Goal: Task Accomplishment & Management: Complete application form

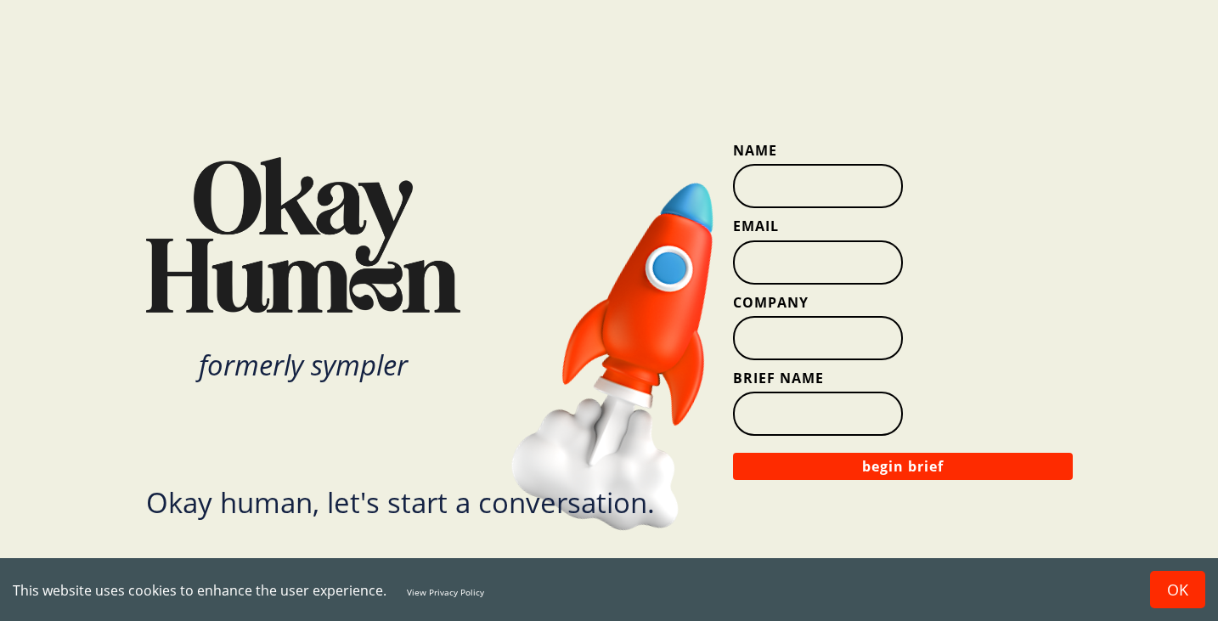
click at [818, 198] on input "Name" at bounding box center [818, 186] width 170 height 44
type input "[PERSON_NAME]"
drag, startPoint x: 825, startPoint y: 251, endPoint x: 825, endPoint y: 240, distance: 11.0
click at [825, 251] on input "Email" at bounding box center [818, 262] width 170 height 44
type input "[PERSON_NAME][EMAIL_ADDRESS][PERSON_NAME][DOMAIN_NAME]"
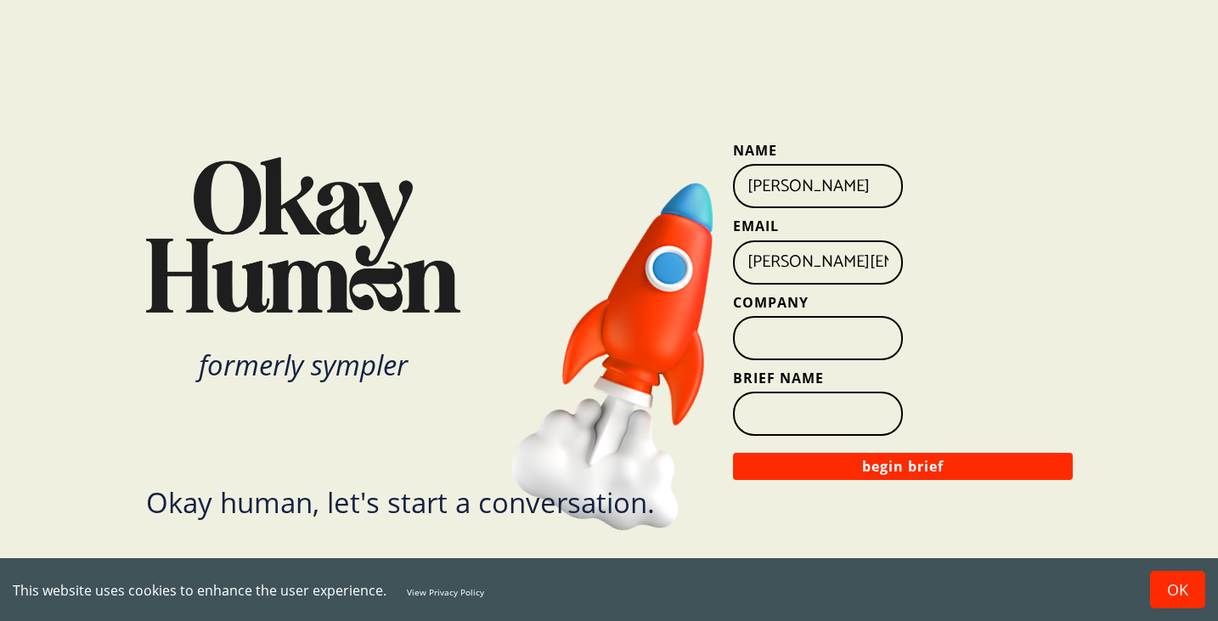
click at [821, 335] on input "Company" at bounding box center [818, 338] width 170 height 44
type input "Wieden & [PERSON_NAME]"
type input "<"
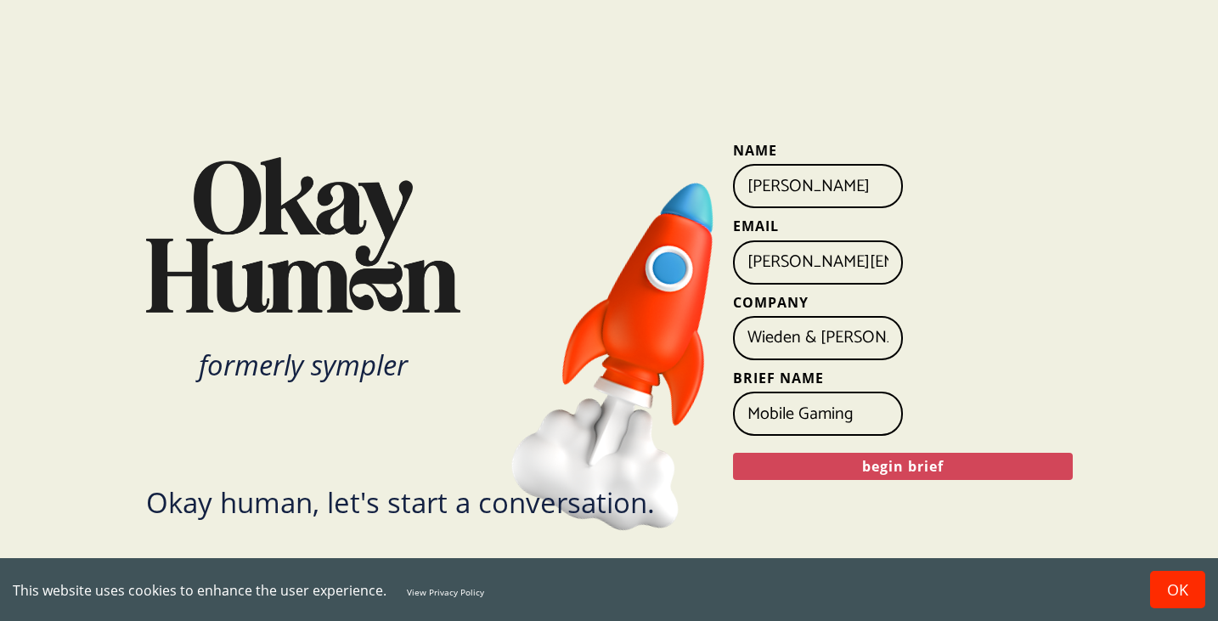
type input "Mobile Gaming"
click at [893, 473] on button "begin brief" at bounding box center [903, 466] width 340 height 27
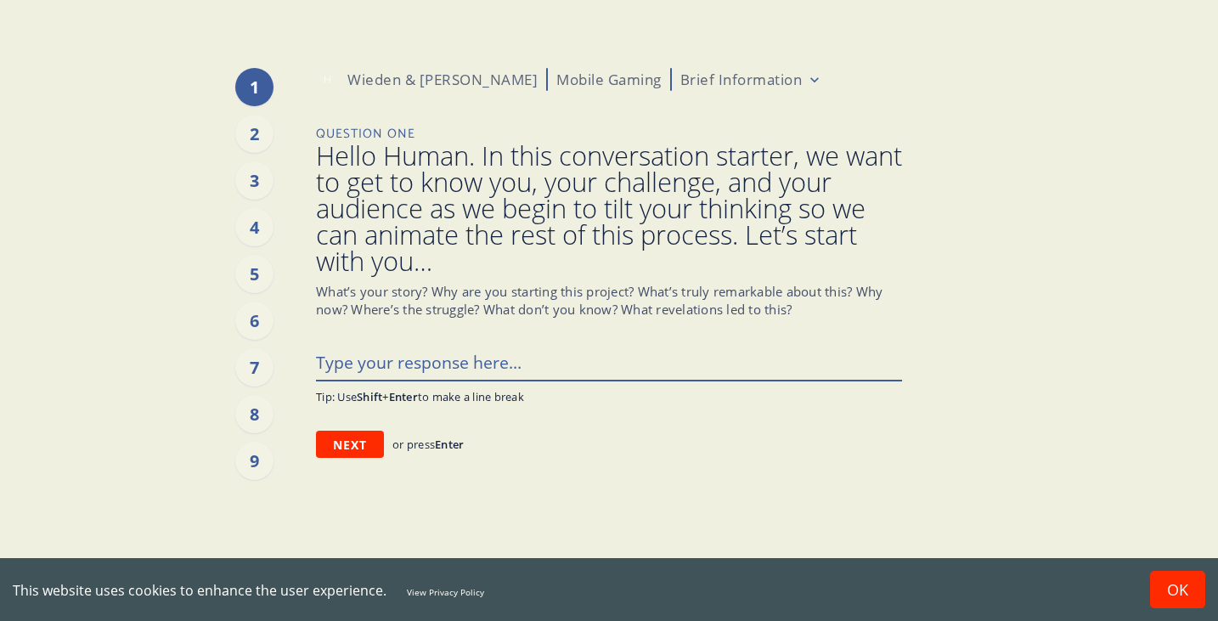
type textarea "x"
type textarea "W"
type textarea "x"
type textarea "We"
type textarea "x"
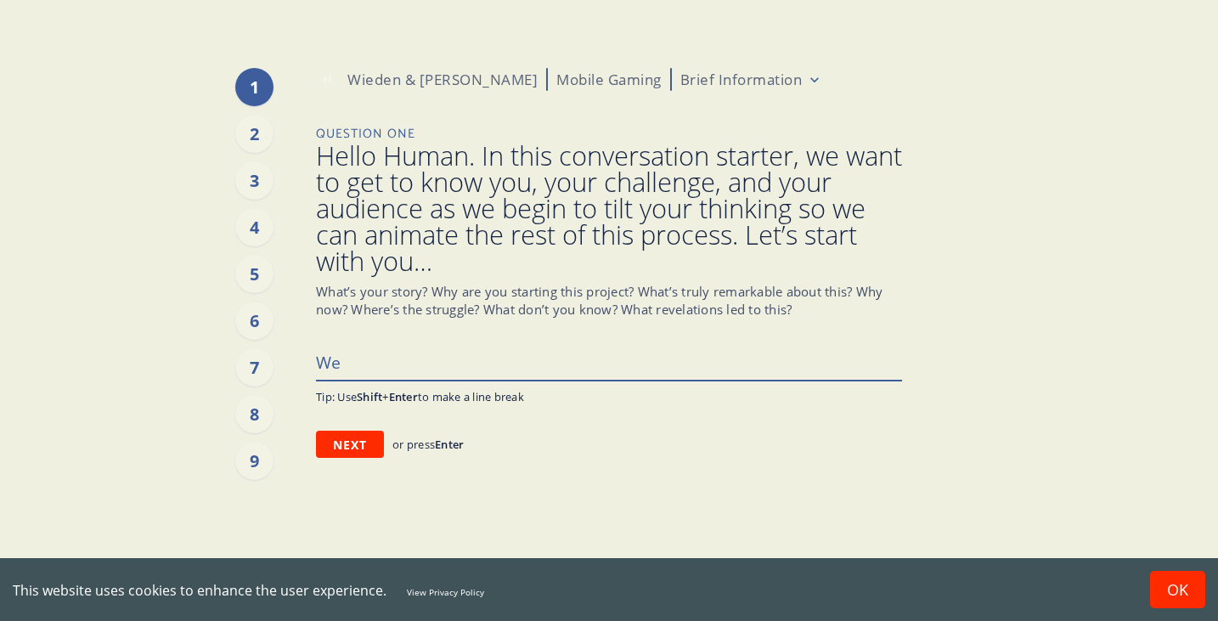
type textarea "We"
type textarea "x"
type textarea "We n"
type textarea "x"
type textarea "We ne"
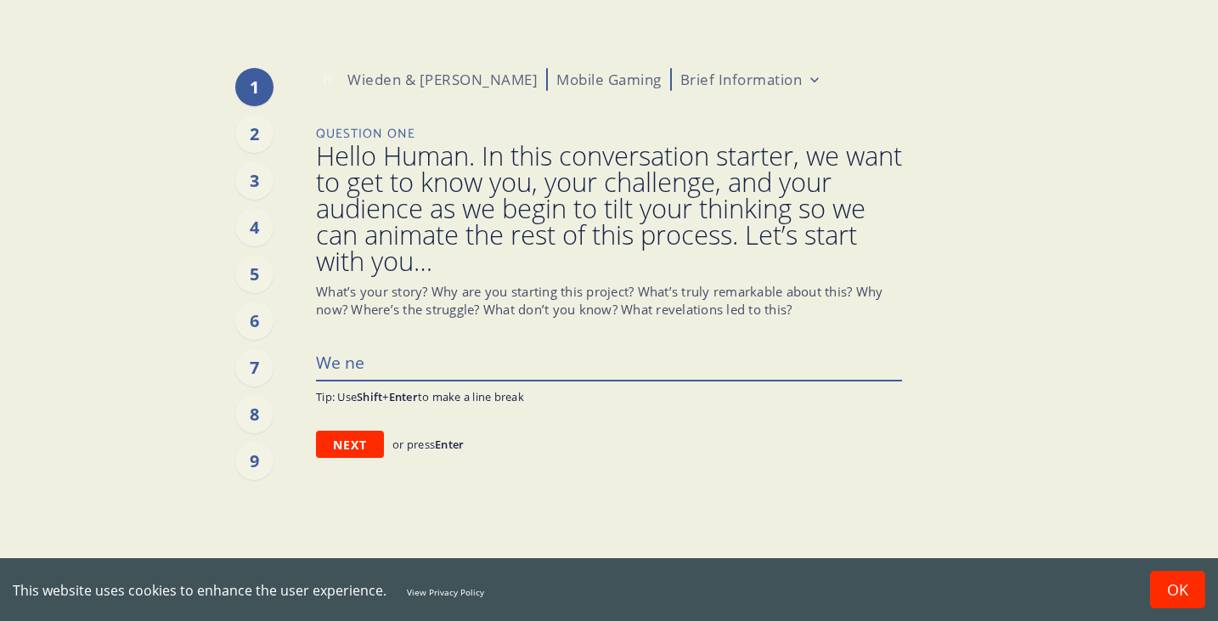
type textarea "x"
type textarea "We nee"
type textarea "x"
type textarea "We need"
type textarea "x"
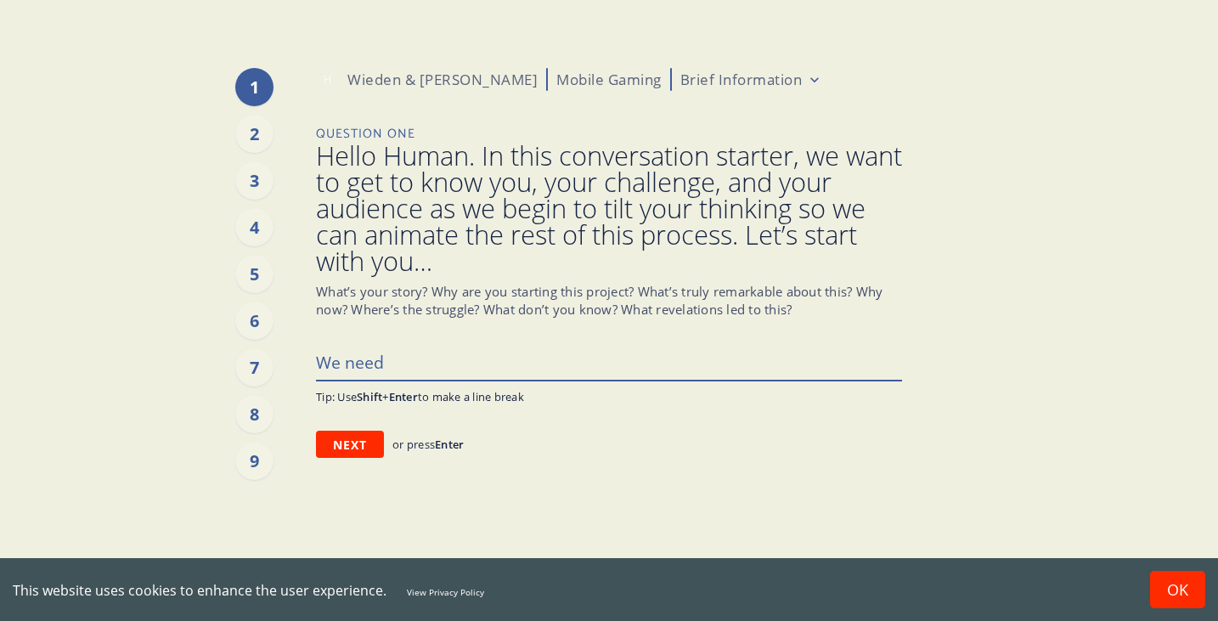
type textarea "We need"
type textarea "x"
type textarea "We need t"
type textarea "x"
type textarea "We need to"
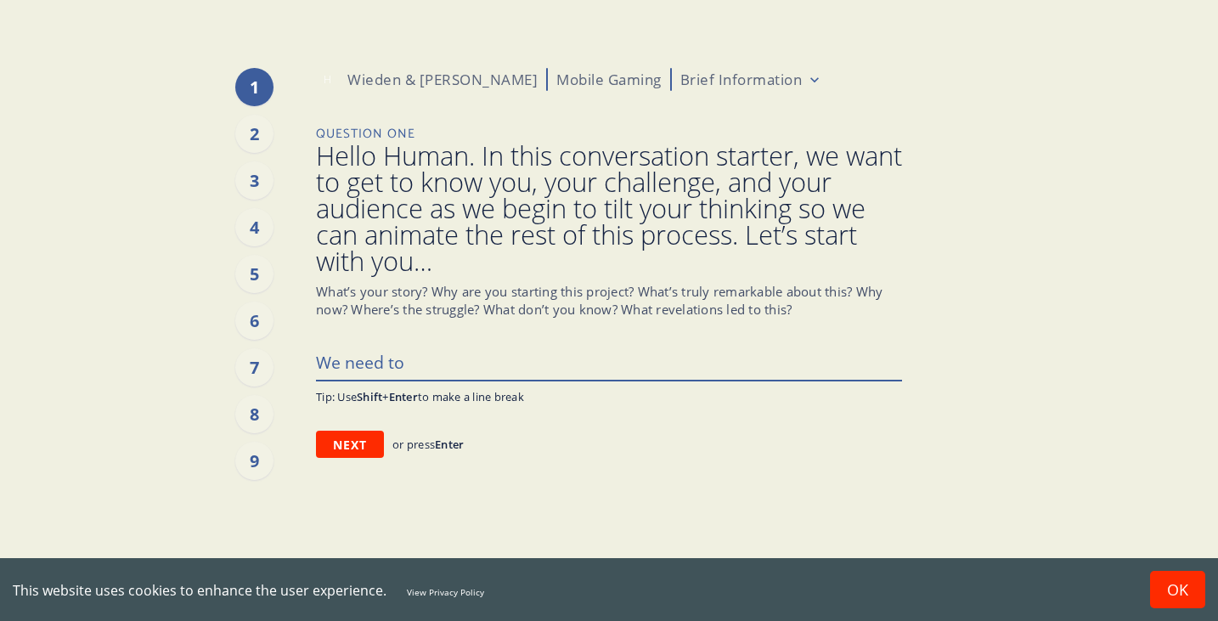
type textarea "x"
type textarea "We need to"
type textarea "x"
type textarea "We need to h"
type textarea "x"
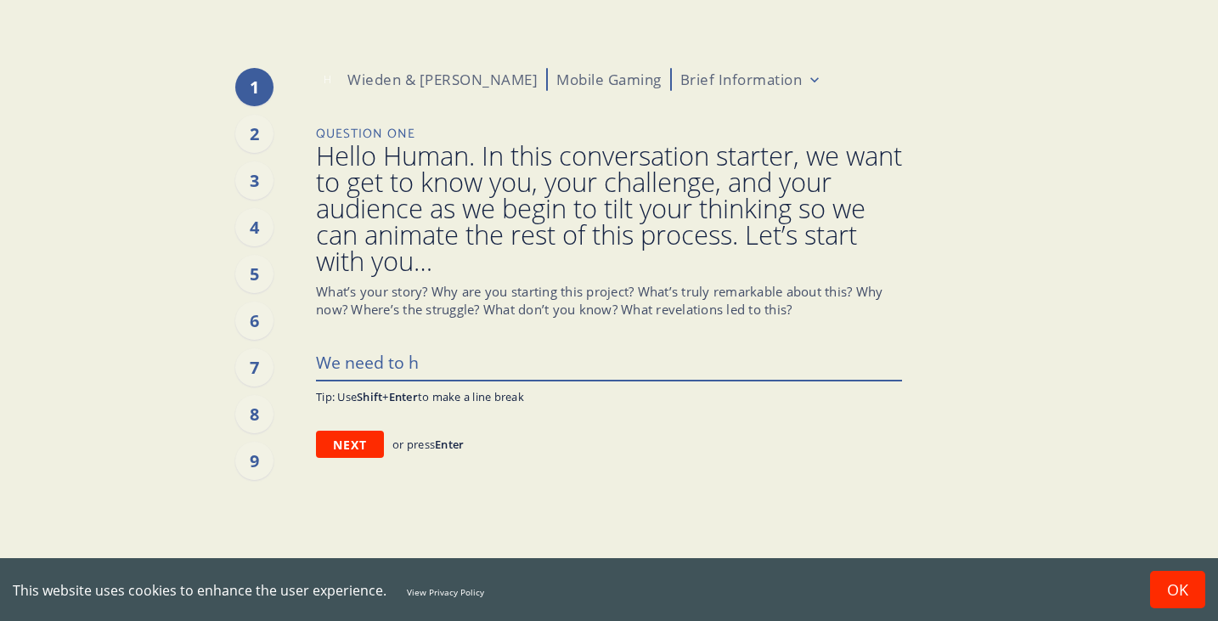
type textarea "We need to he"
type textarea "x"
type textarea "We need to hel"
type textarea "x"
type textarea "We need to help"
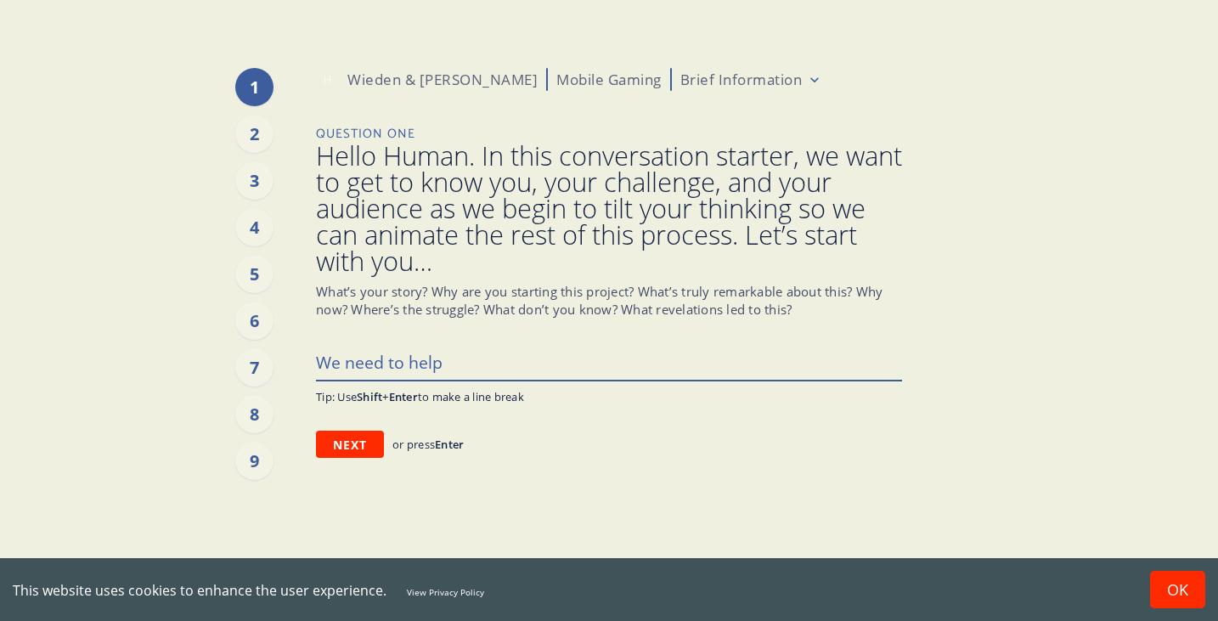
type textarea "x"
type textarea "We need to help"
type textarea "x"
type textarea "We need to help a"
type textarea "x"
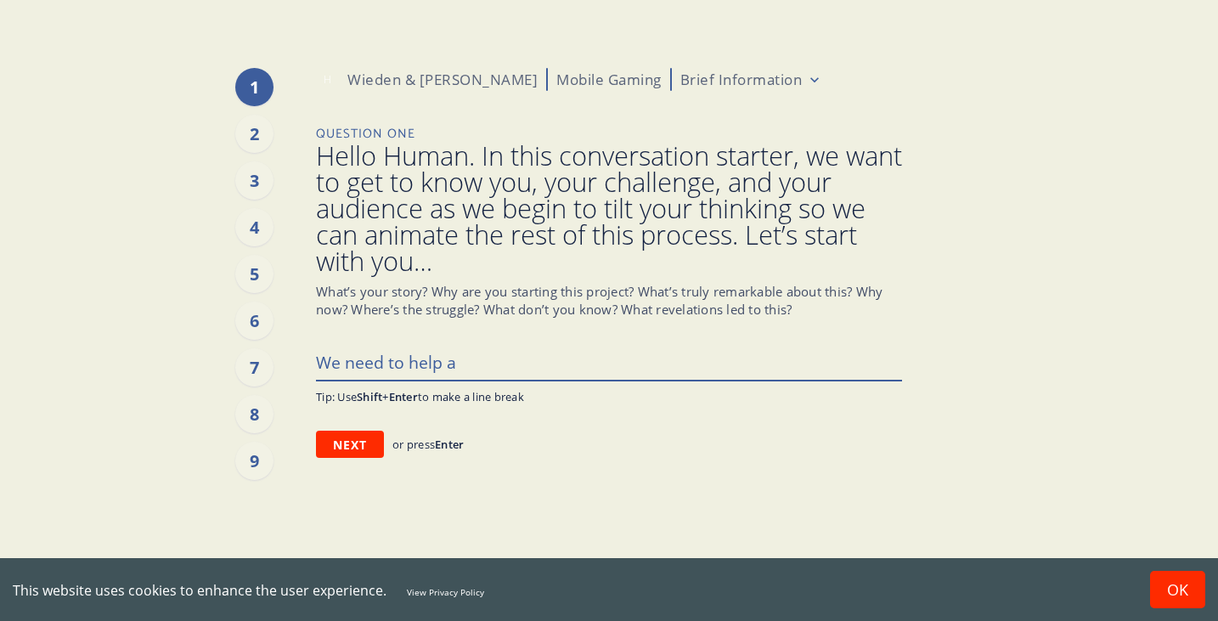
type textarea "We need to help a"
type textarea "x"
type textarea "We need to help a w"
type textarea "x"
type textarea "We need to help a wi"
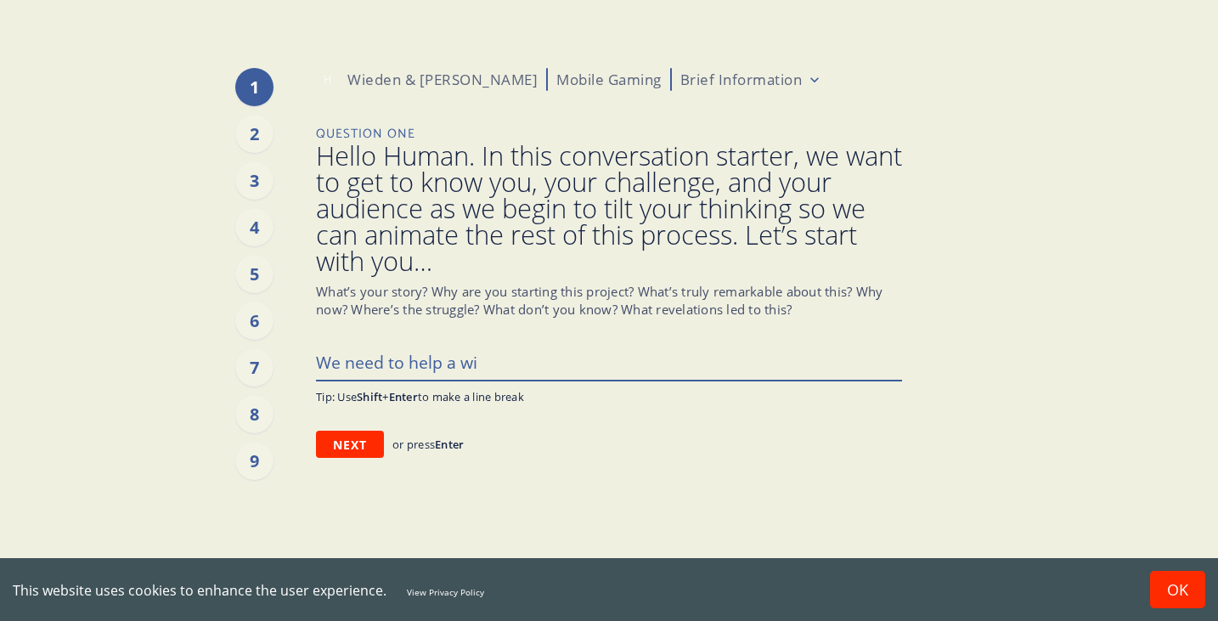
type textarea "x"
type textarea "We need to help a wil"
type textarea "x"
type textarea "We need to help a wild"
type textarea "x"
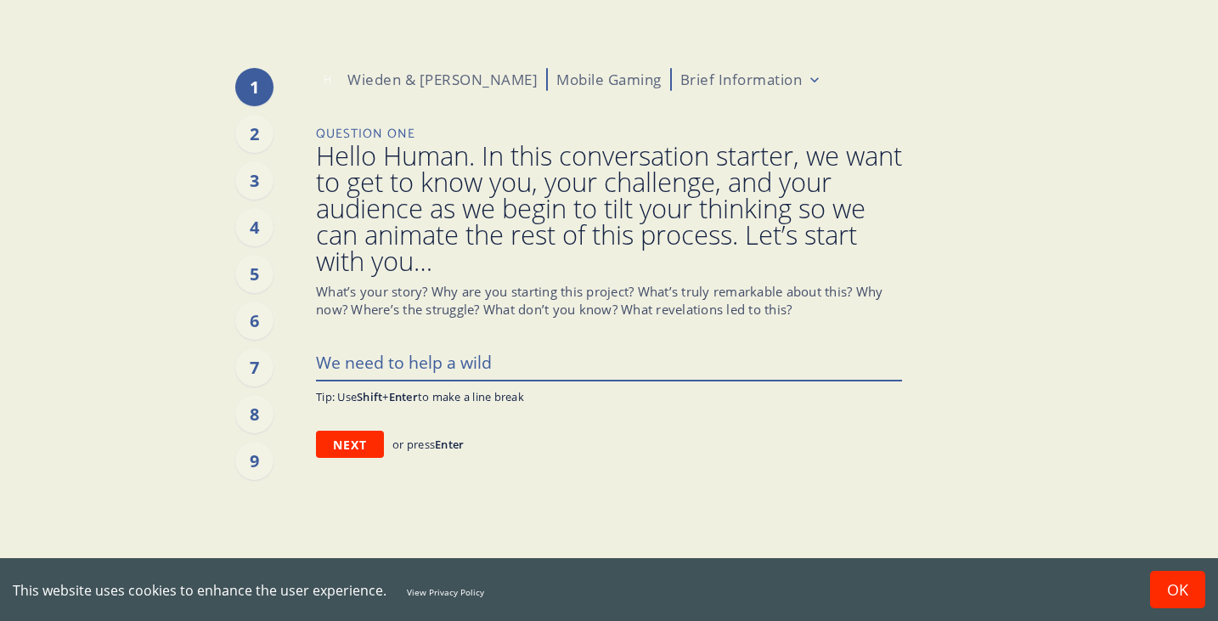
type textarea "We need to help a wildl"
type textarea "x"
type textarea "We need to help a wildly"
type textarea "x"
type textarea "We need to help a wildly"
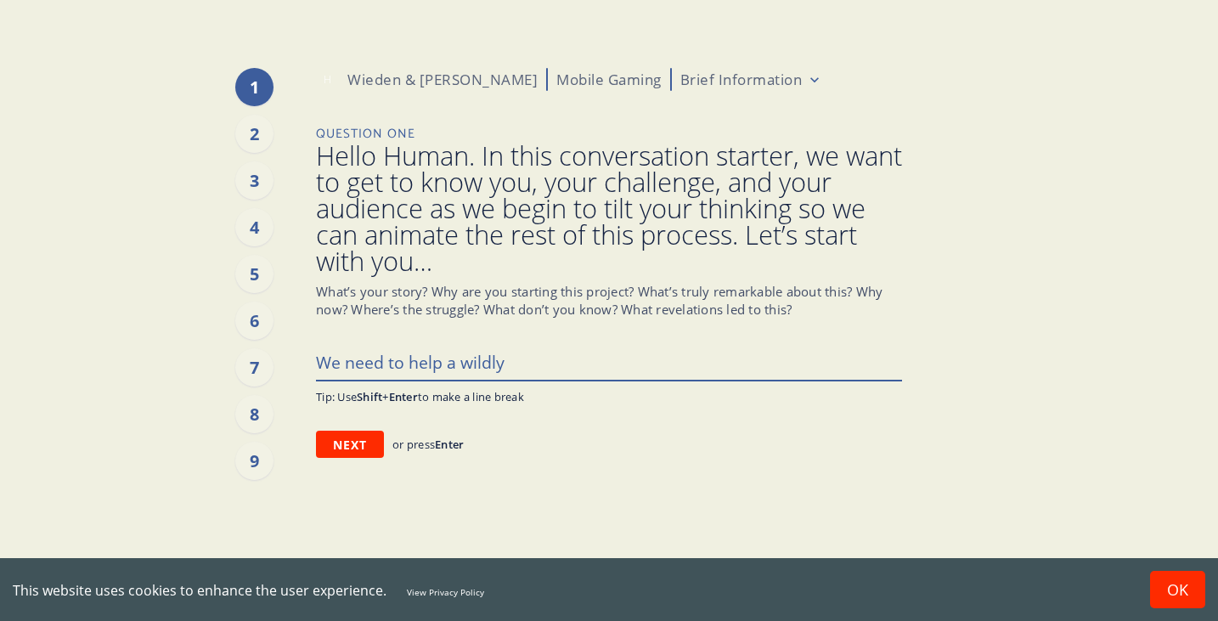
type textarea "x"
type textarea "We need to help a wildly s"
type textarea "x"
type textarea "We need to help a wildly su"
type textarea "x"
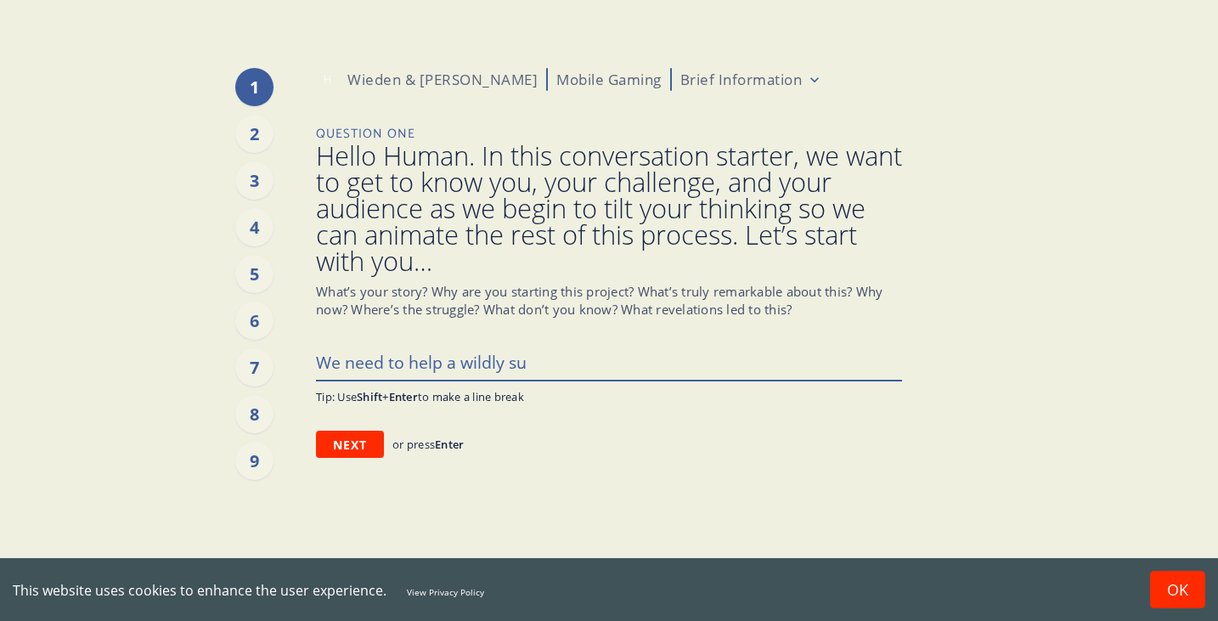
type textarea "We need to help a wildly suc"
type textarea "x"
type textarea "We need to help a wildly succ"
type textarea "x"
type textarea "We need to help a wildly succe"
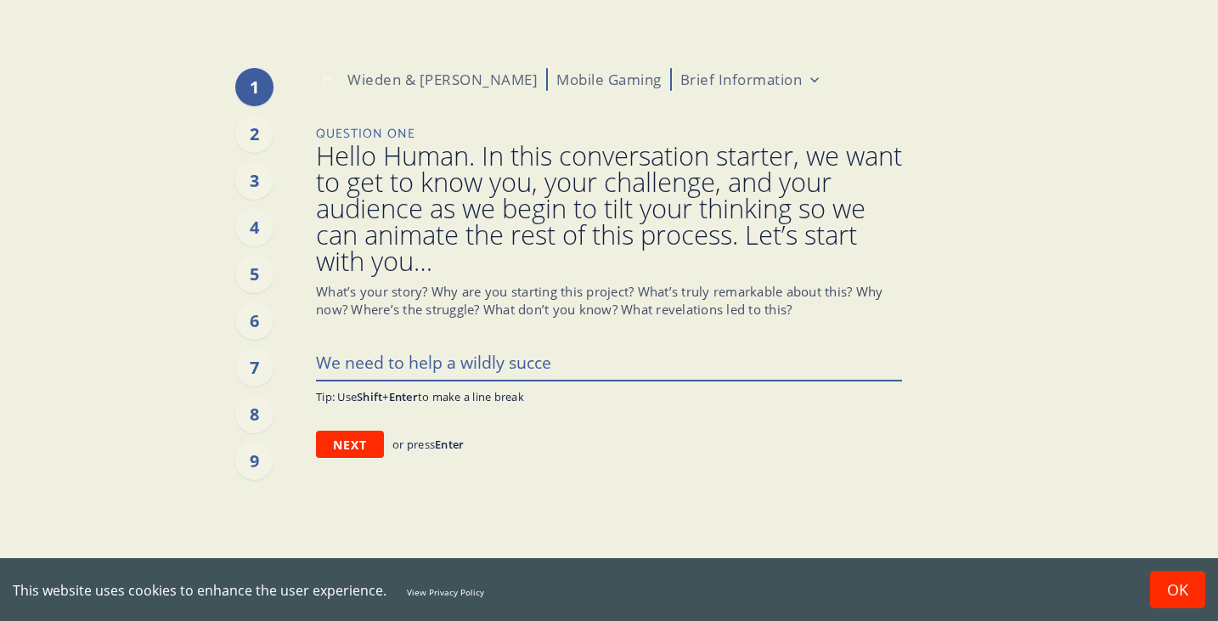
type textarea "x"
type textarea "We need to help a wildly succes"
type textarea "x"
type textarea "We need to help a wildly success"
type textarea "x"
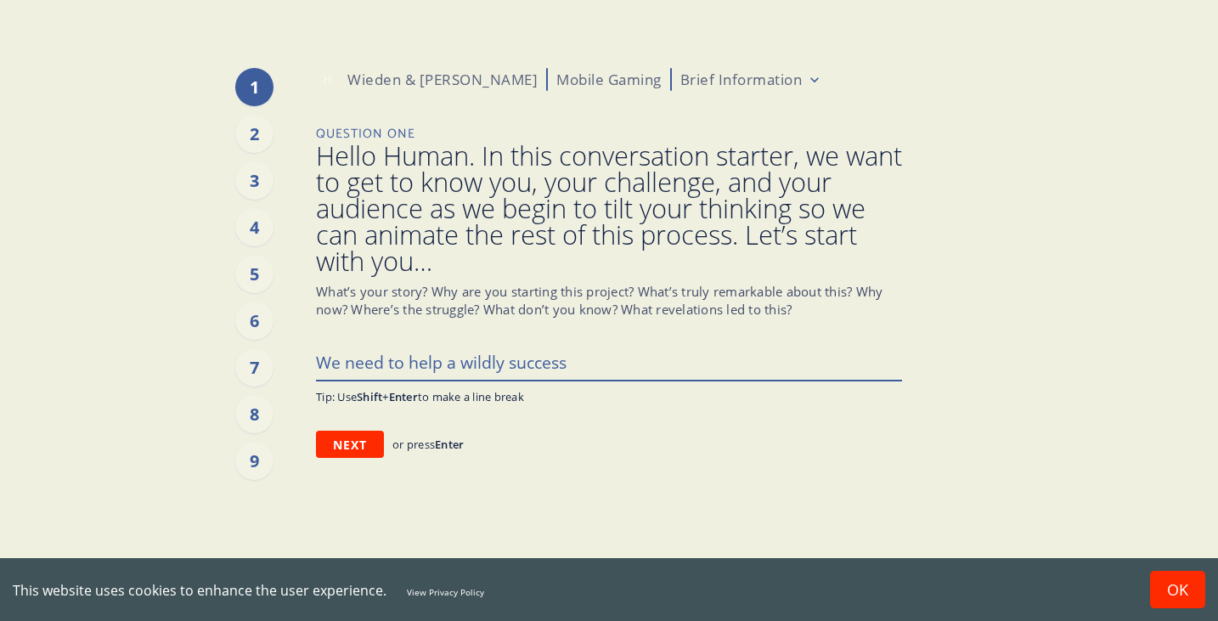
type textarea "We need to help a wildly successf"
type textarea "x"
type textarea "We need to help a wildly successfu"
type textarea "x"
type textarea "We need to help a wildly successful"
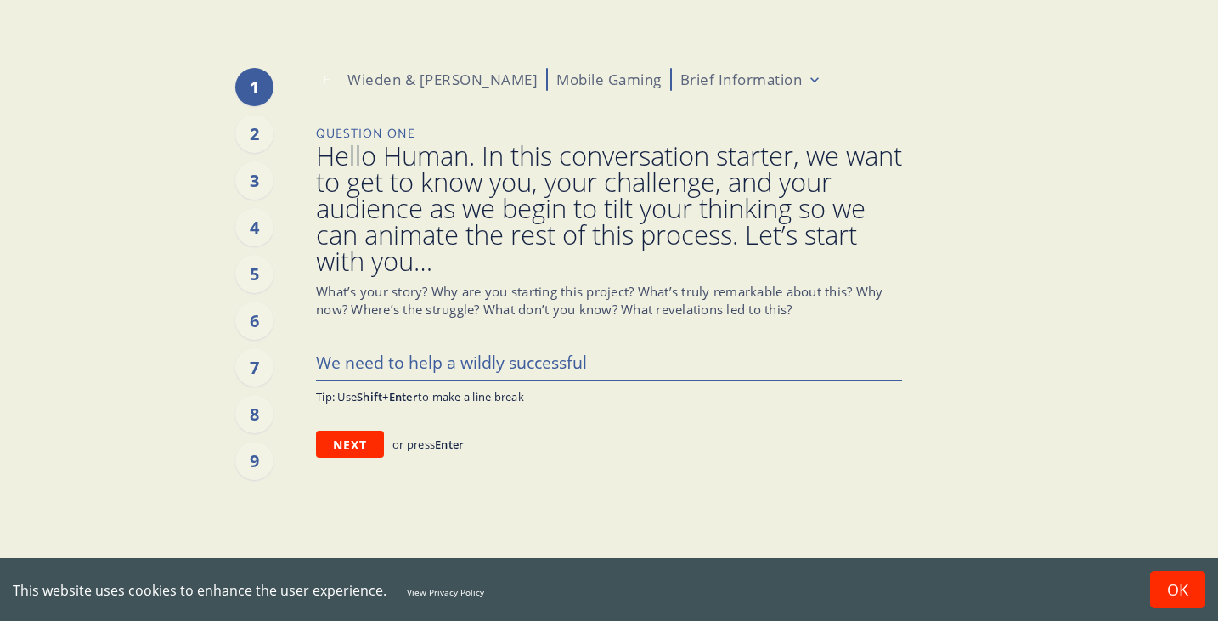
type textarea "x"
type textarea "We need to help a wildly successful"
type textarea "x"
type textarea "We need to help a wildly successful m"
type textarea "x"
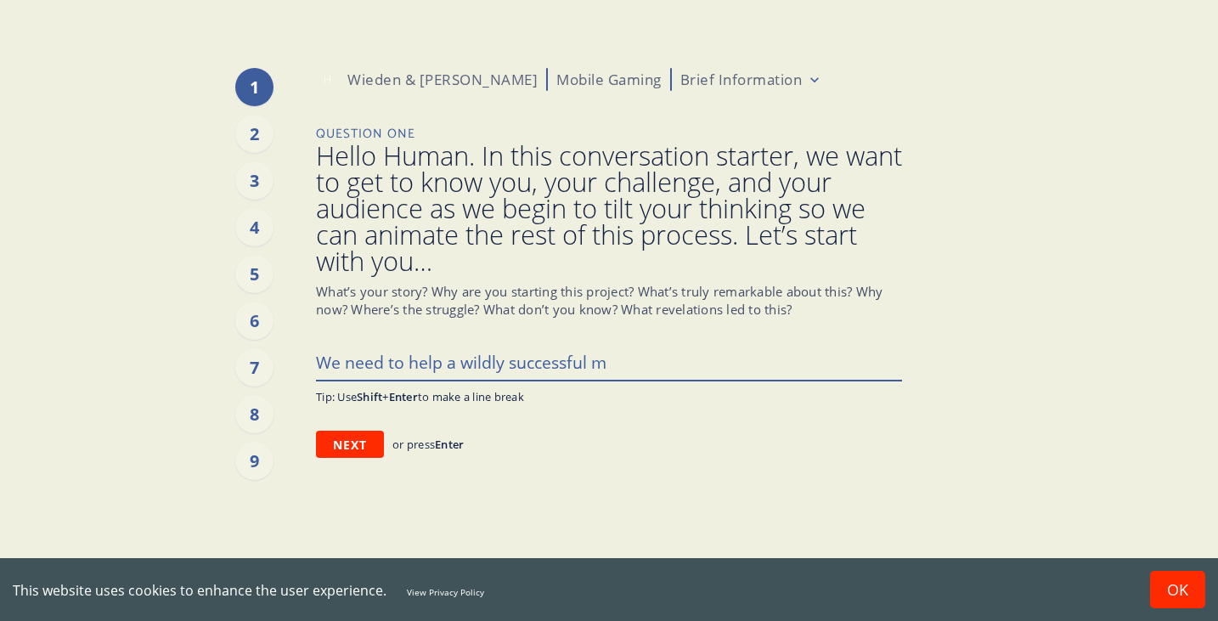
type textarea "We need to help a wildly successful mo"
type textarea "x"
type textarea "We need to help a wildly successful mob"
type textarea "x"
type textarea "We need to help a wildly successful mobi"
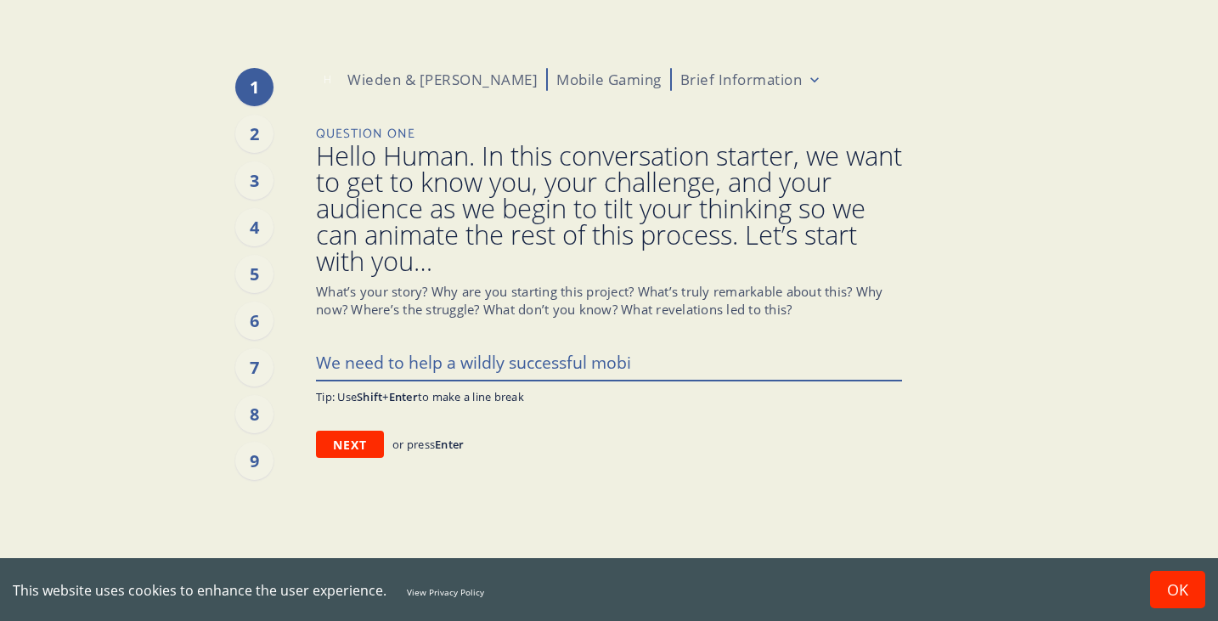
type textarea "x"
type textarea "We need to help a wildly successful mobil"
type textarea "x"
type textarea "We need to help a wildly successful mobile"
type textarea "x"
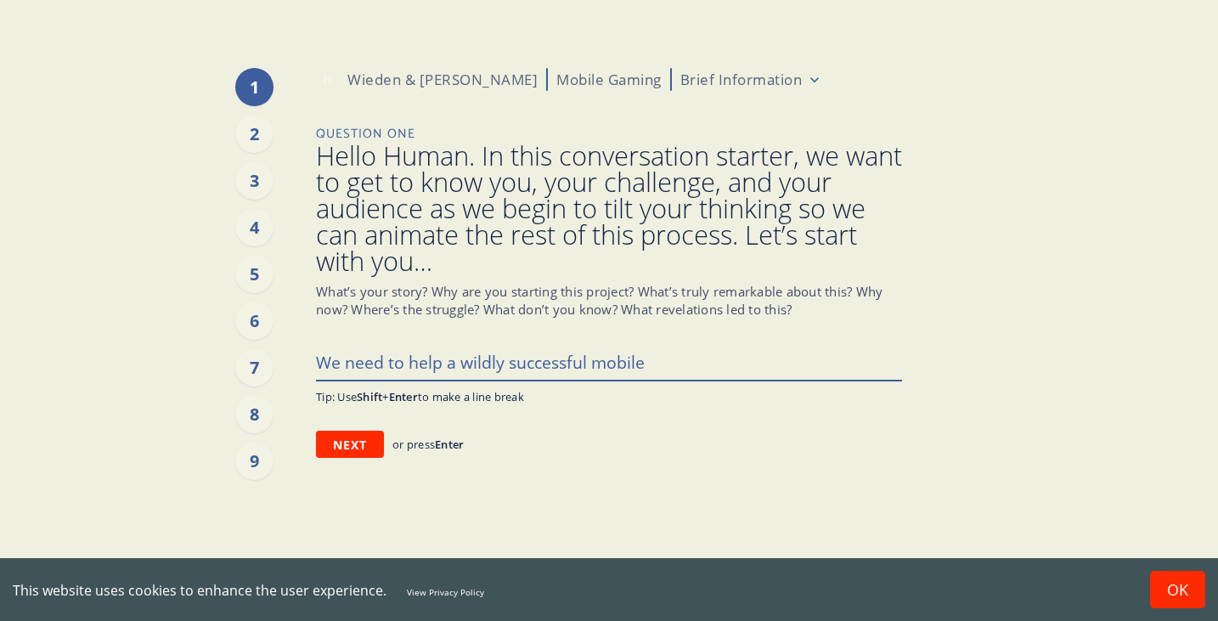
type textarea "We need to help a wildly successful mobile"
type textarea "x"
type textarea "We need to help a wildly successful mobile g"
type textarea "x"
type textarea "We need to help a wildly successful mobile ga"
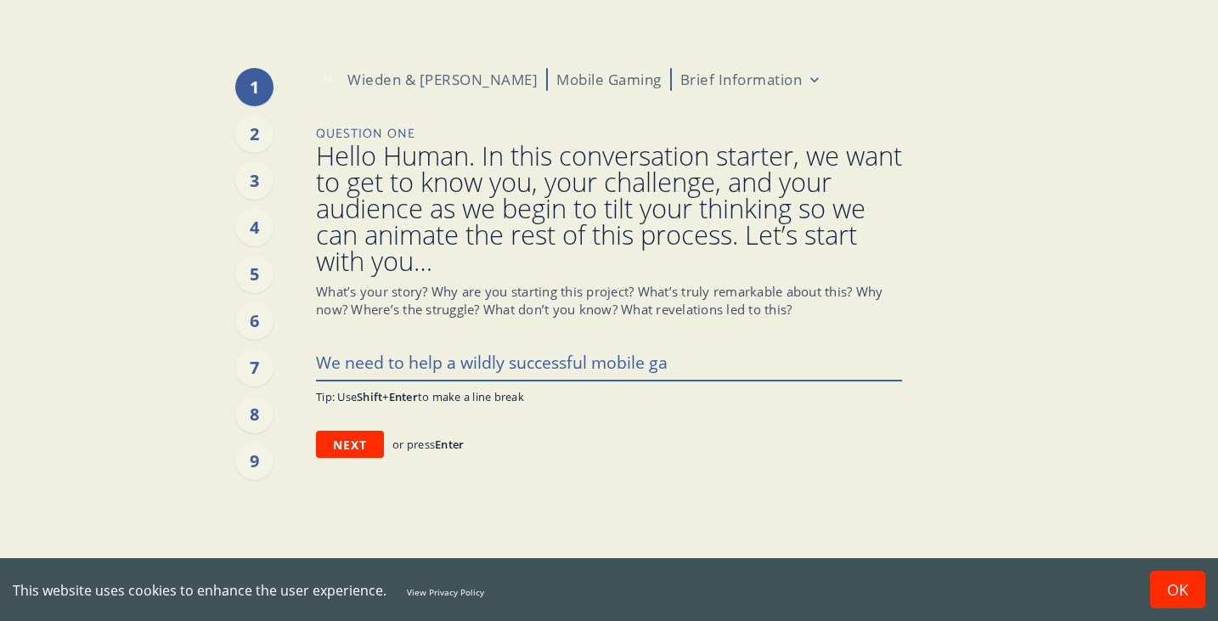
type textarea "x"
type textarea "We need to help a wildly successful mobile gam"
type textarea "x"
type textarea "We need to help a wildly successful mobile game"
type textarea "x"
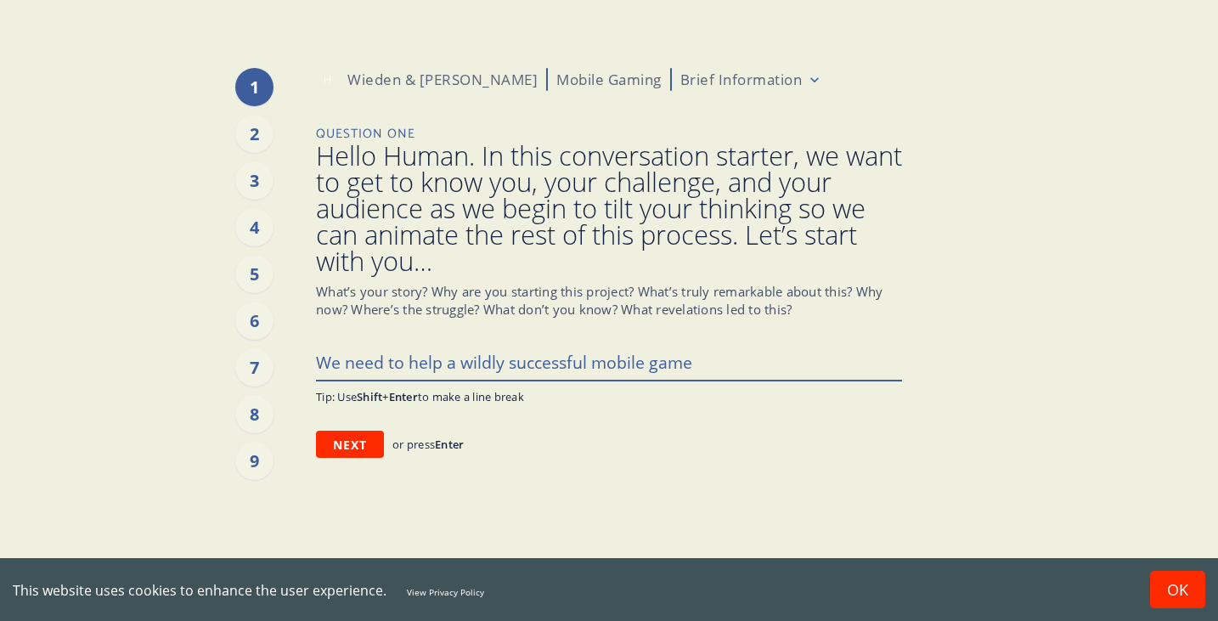
type textarea "We need to help a wildly successful mobile game b"
type textarea "x"
type textarea "We need to help a wildly successful mobile game be"
type textarea "x"
type textarea "We need to help a wildly successful mobile game bec"
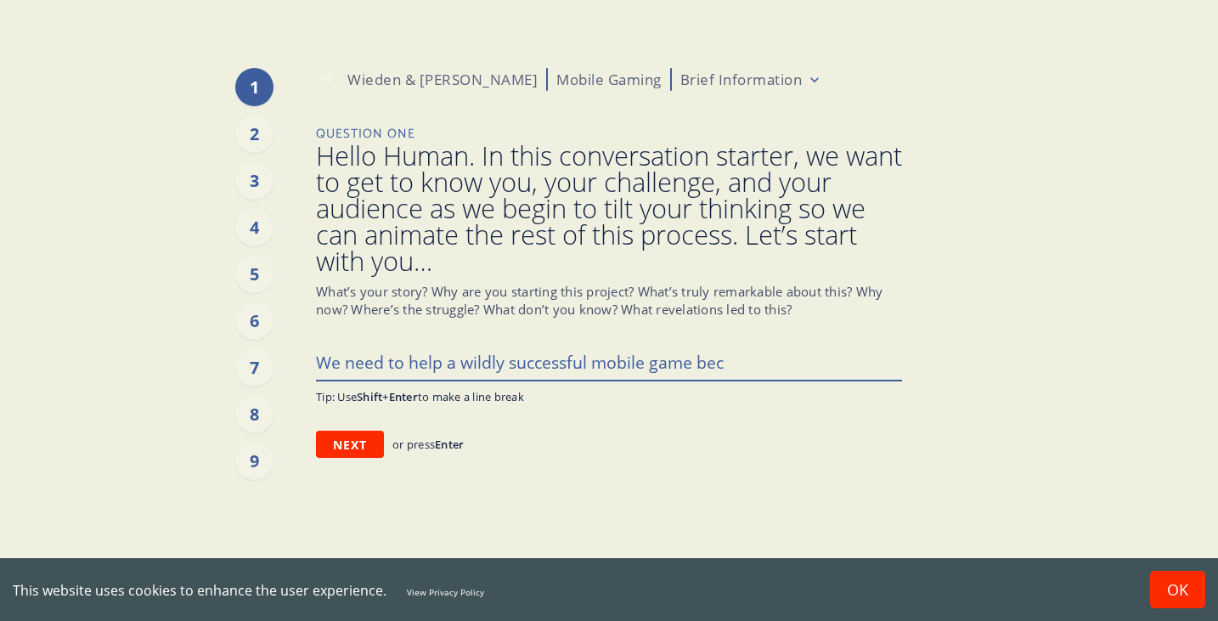
type textarea "x"
type textarea "We need to help a wildly successful mobile game beco"
type textarea "x"
type textarea "We need to help a wildly successful mobile game becom"
type textarea "x"
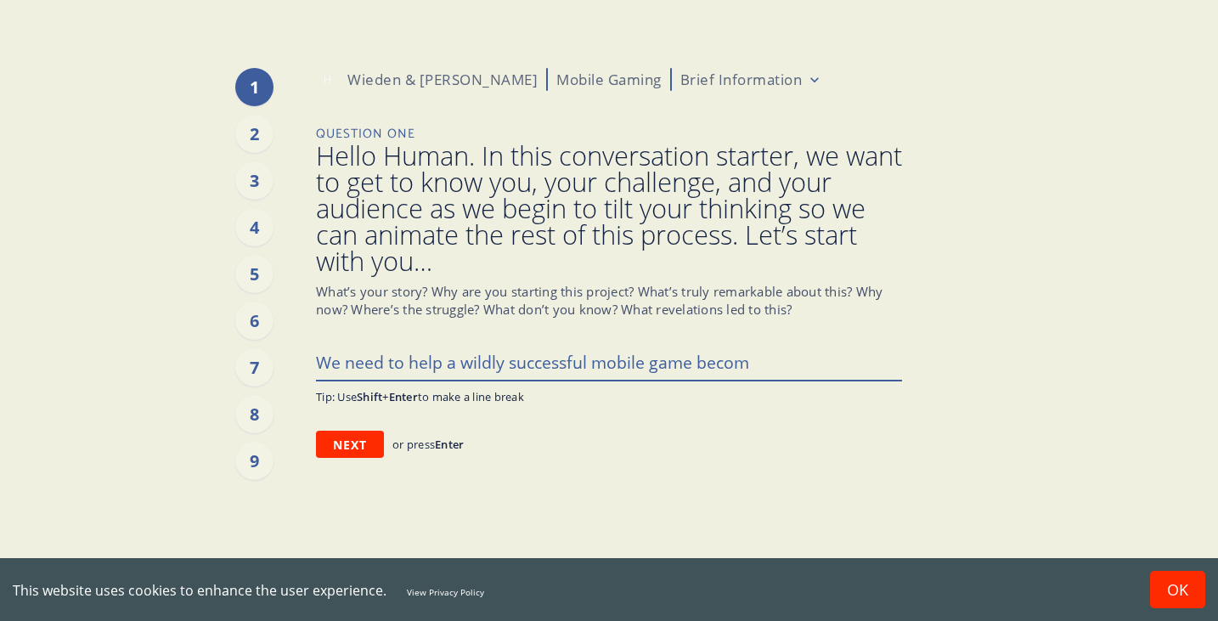
type textarea "We need to help a wildly successful mobile game become"
type textarea "x"
type textarea "We need to help a wildly successful mobile game become"
type textarea "x"
type textarea "We need to help a wildly successful mobile game become"
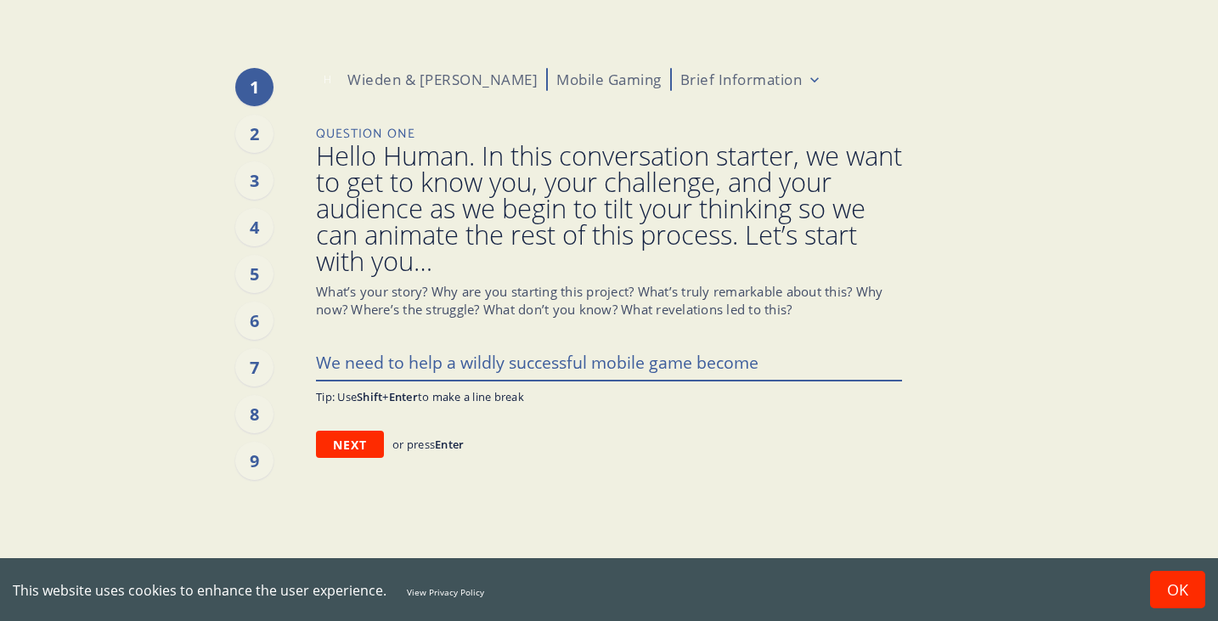
type textarea "x"
type textarea "We need to help a wildly successful mobile game becom"
type textarea "x"
type textarea "We need to help a wildly successful mobile game become"
type textarea "x"
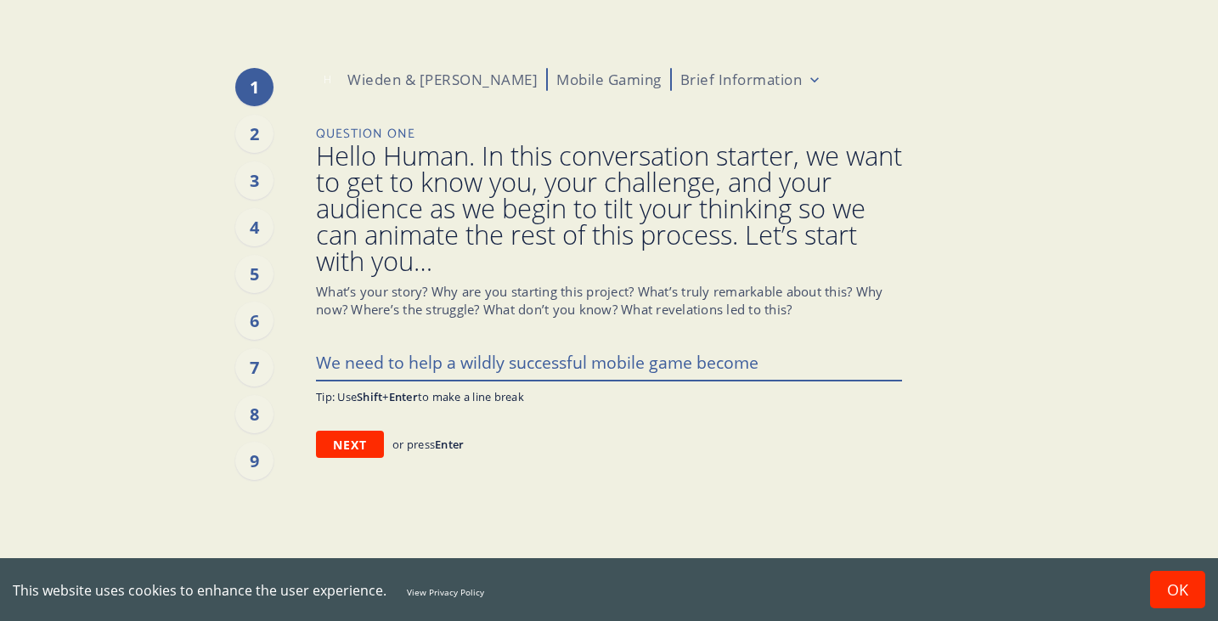
type textarea "We need to help a wildly successful mobile game become"
type textarea "x"
type textarea "We need to help a wildly successful mobile game become c"
type textarea "x"
type textarea "We need to help a wildly successful mobile game become cu"
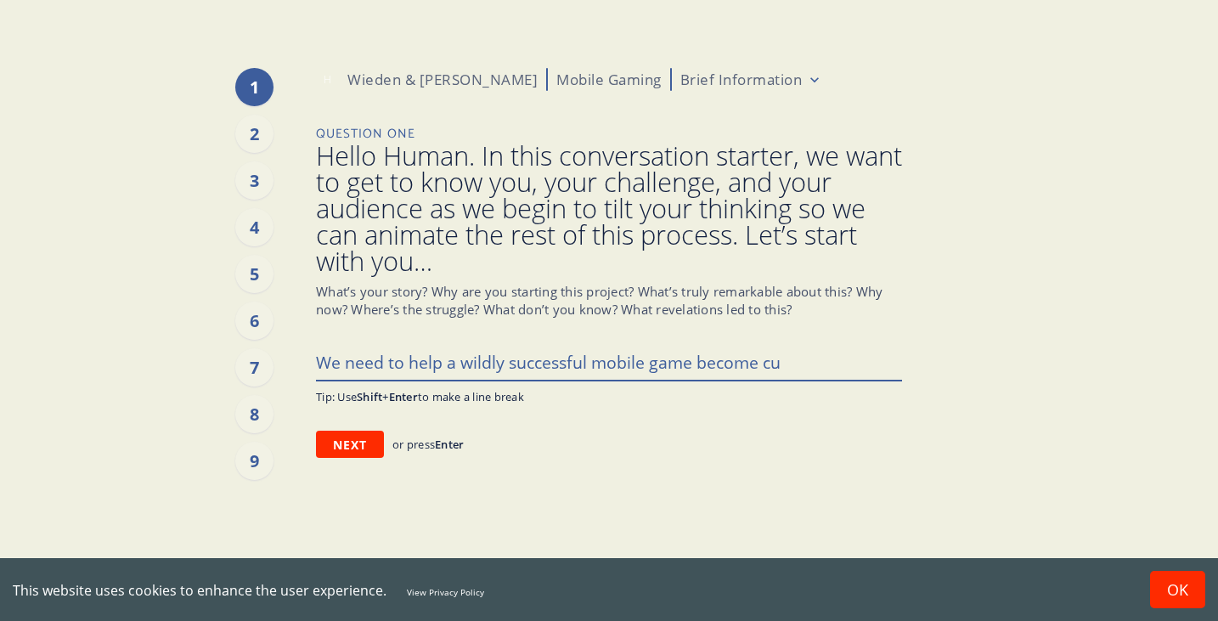
type textarea "x"
type textarea "We need to help a wildly successful mobile game become cul"
type textarea "x"
type textarea "We need to help a wildly successful mobile game become cult"
type textarea "x"
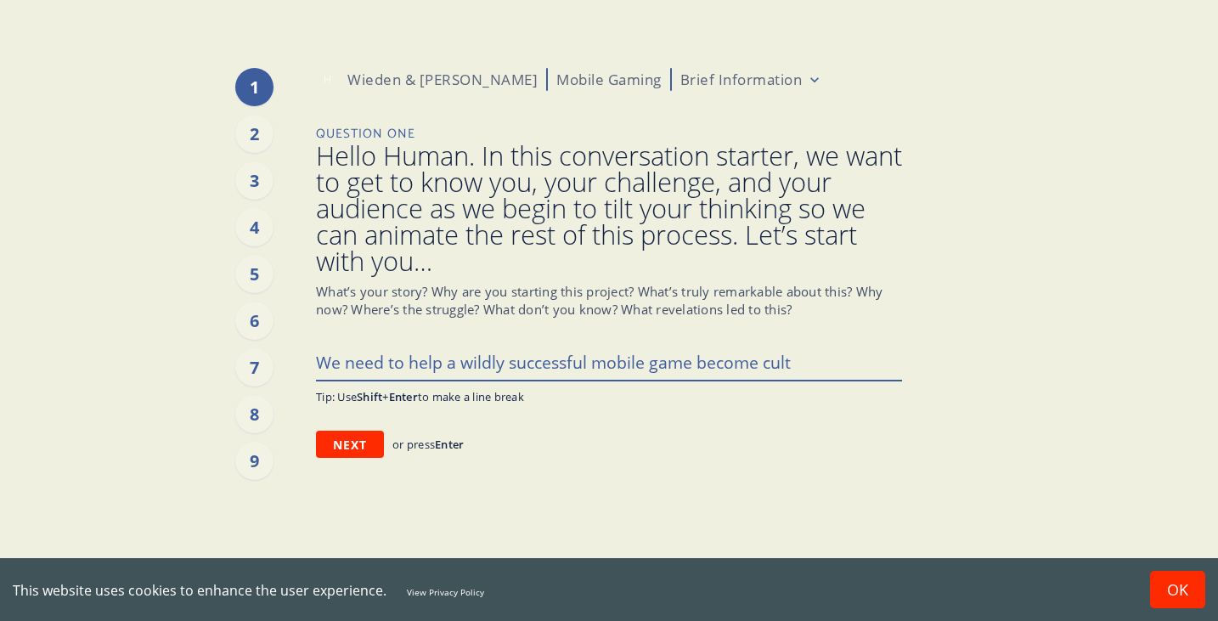
type textarea "We need to help a wildly successful mobile game become cultu"
type textarea "x"
type textarea "We need to help a wildly successful mobile game become cultur"
type textarea "x"
type textarea "We need to help a wildly successful mobile game become cultura"
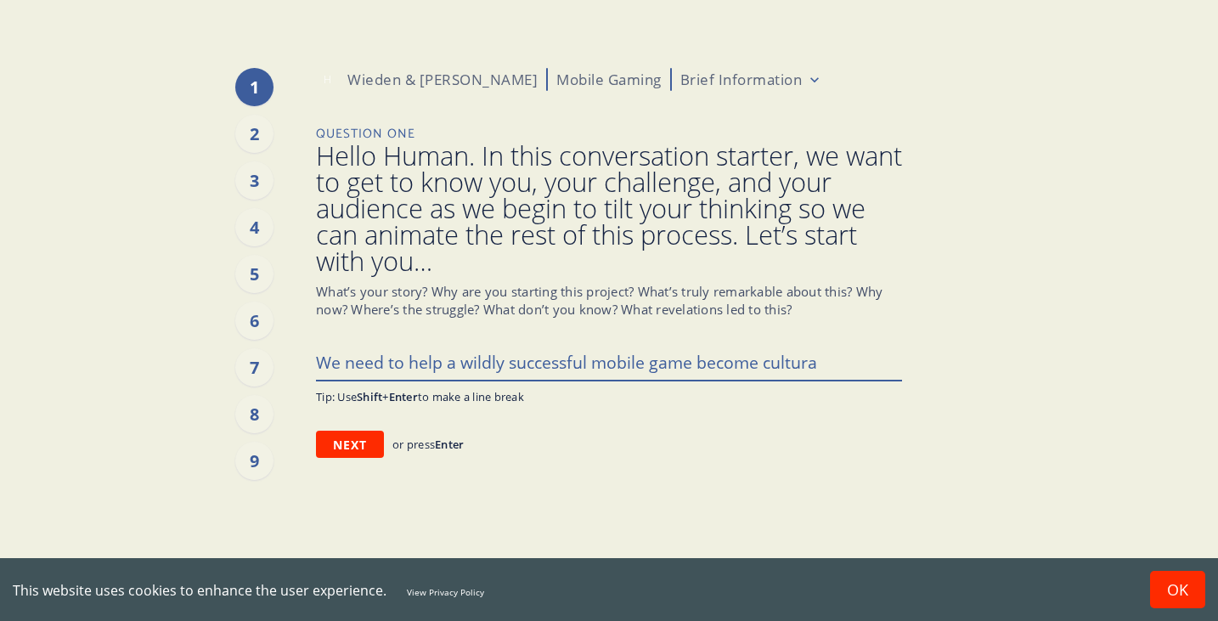
type textarea "x"
type textarea "We need to help a wildly successful mobile game become cultural"
type textarea "x"
type textarea "We need to help a wildly successful mobile game become culturall"
type textarea "x"
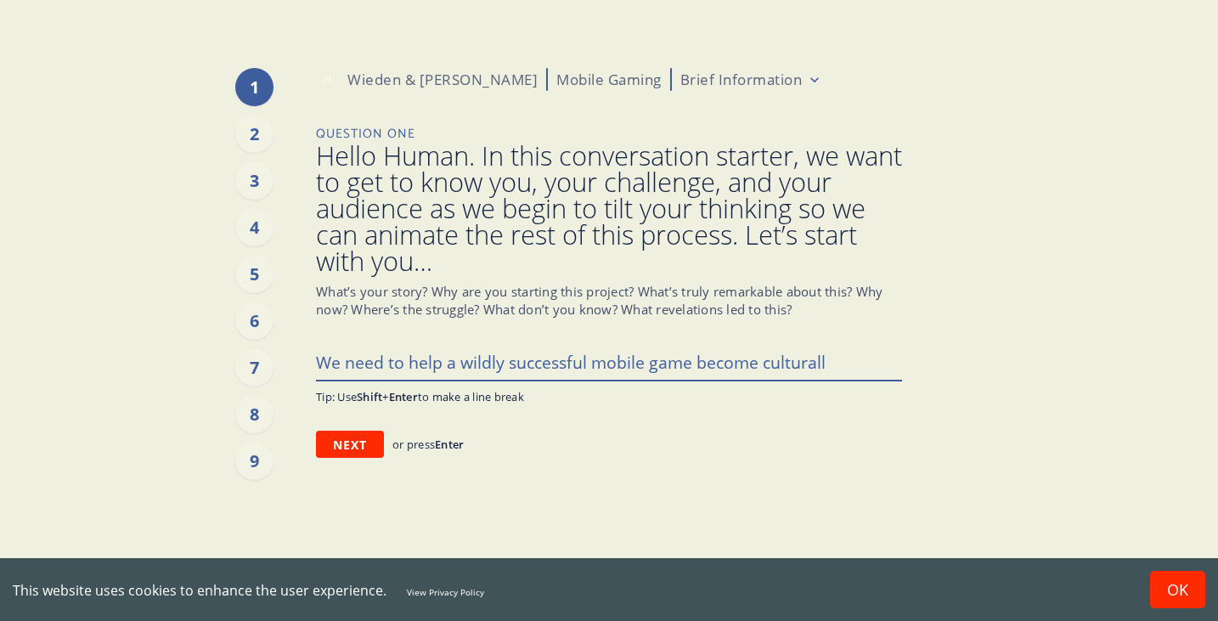
type textarea "We need to help a wildly successful mobile game become culturally"
type textarea "x"
type textarea "We need to help a wildly successful mobile game become culturally"
type textarea "x"
type textarea "We need to help a wildly successful mobile game become culturally r"
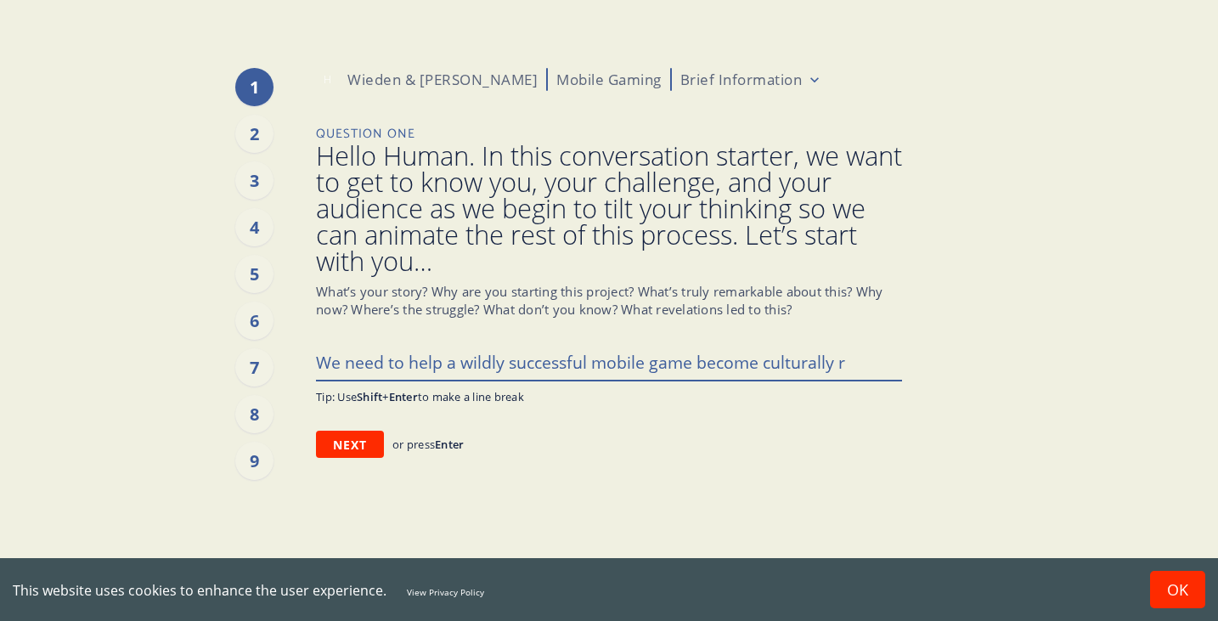
type textarea "x"
type textarea "We need to help a wildly successful mobile game become culturally re"
type textarea "x"
type textarea "We need to help a wildly successful mobile game become culturally rel"
type textarea "x"
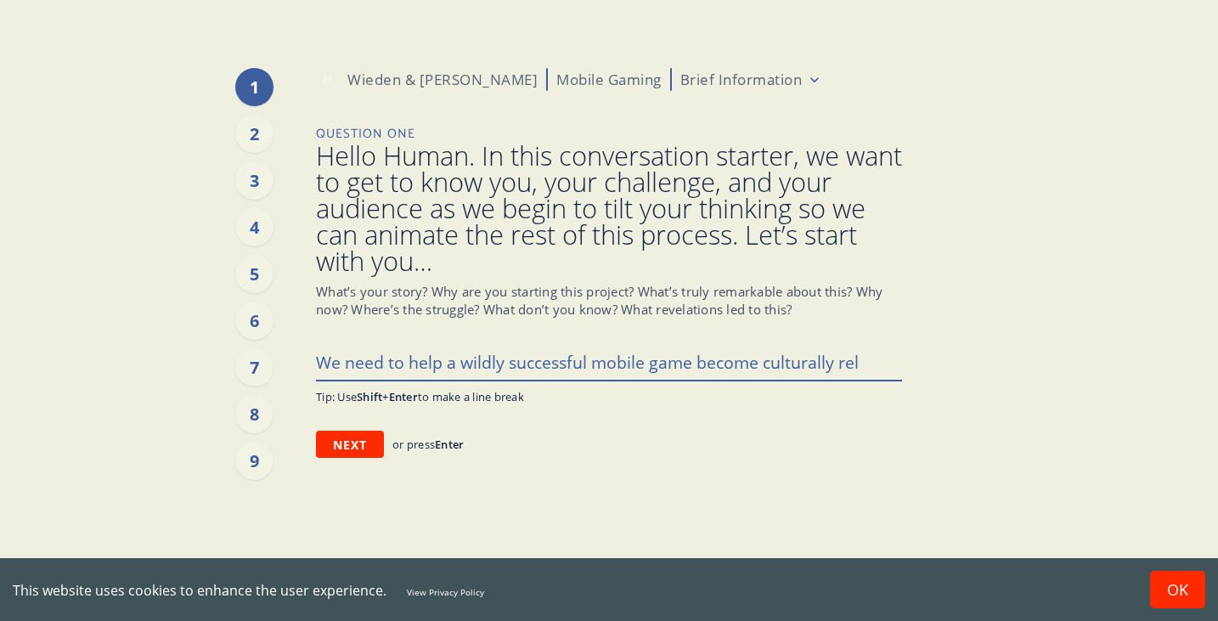
type textarea "We need to help a wildly successful mobile game become culturally rele"
type textarea "x"
type textarea "We need to help a wildly successful mobile game become culturally relev"
type textarea "x"
type textarea "We need to help a wildly successful mobile game become culturally releva"
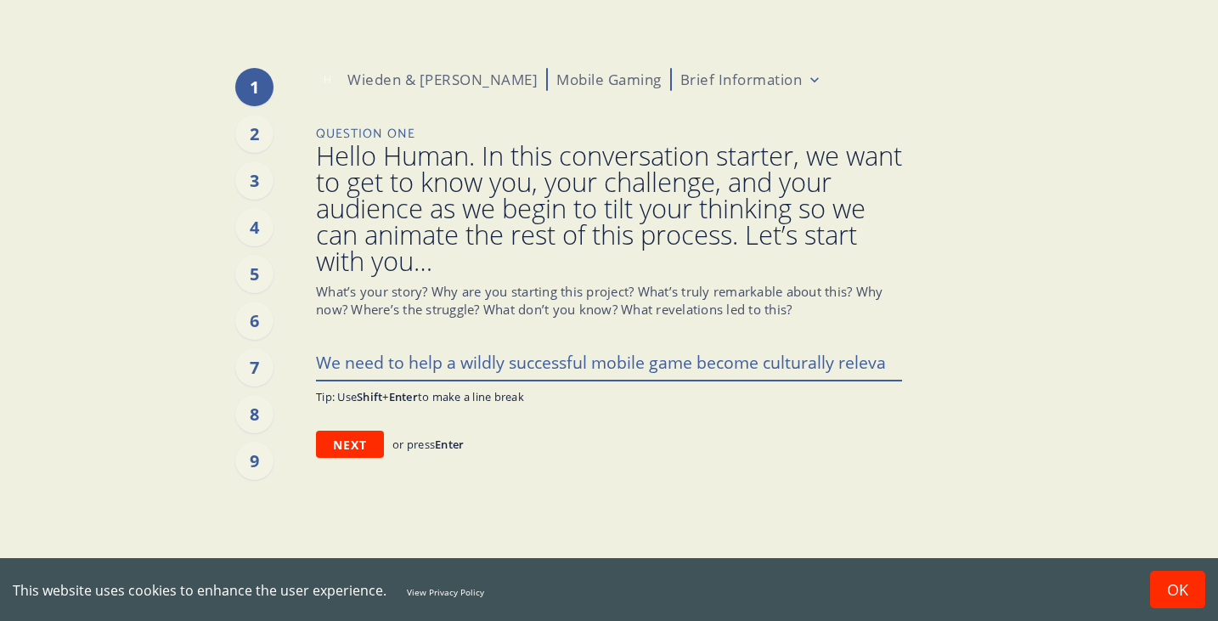
type textarea "x"
type textarea "We need to help a wildly successful mobile game become culturally relevan"
type textarea "x"
type textarea "We need to help a wildly successful mobile game become culturally relevant"
type textarea "x"
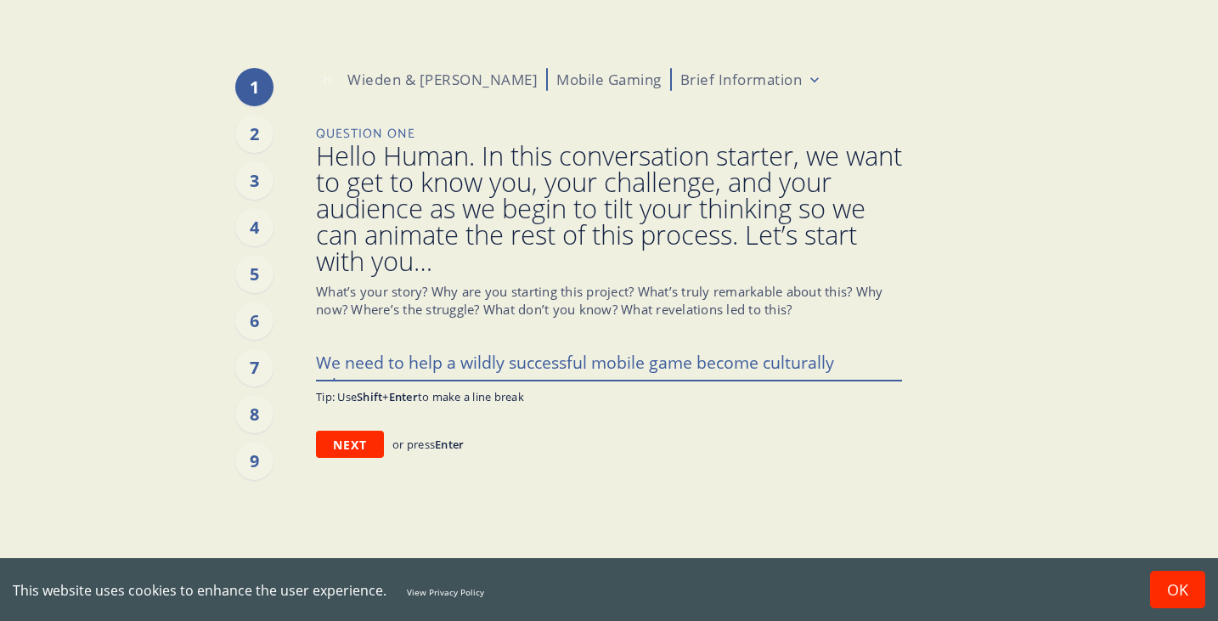
type textarea "We need to help a wildly successful mobile game become culturally relevant."
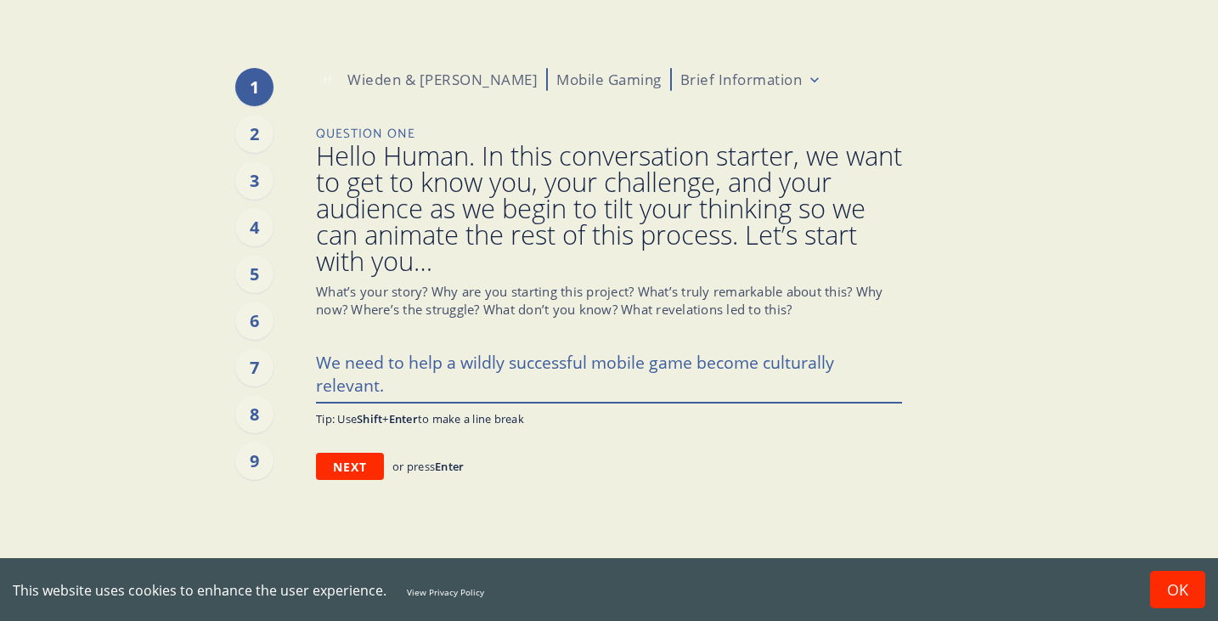
type textarea "x"
type textarea "We need to help a wildly successful mobile game become culturally relevant. R"
type textarea "x"
type textarea "We need to help a wildly successful mobile game become culturally relevant. Rig"
type textarea "x"
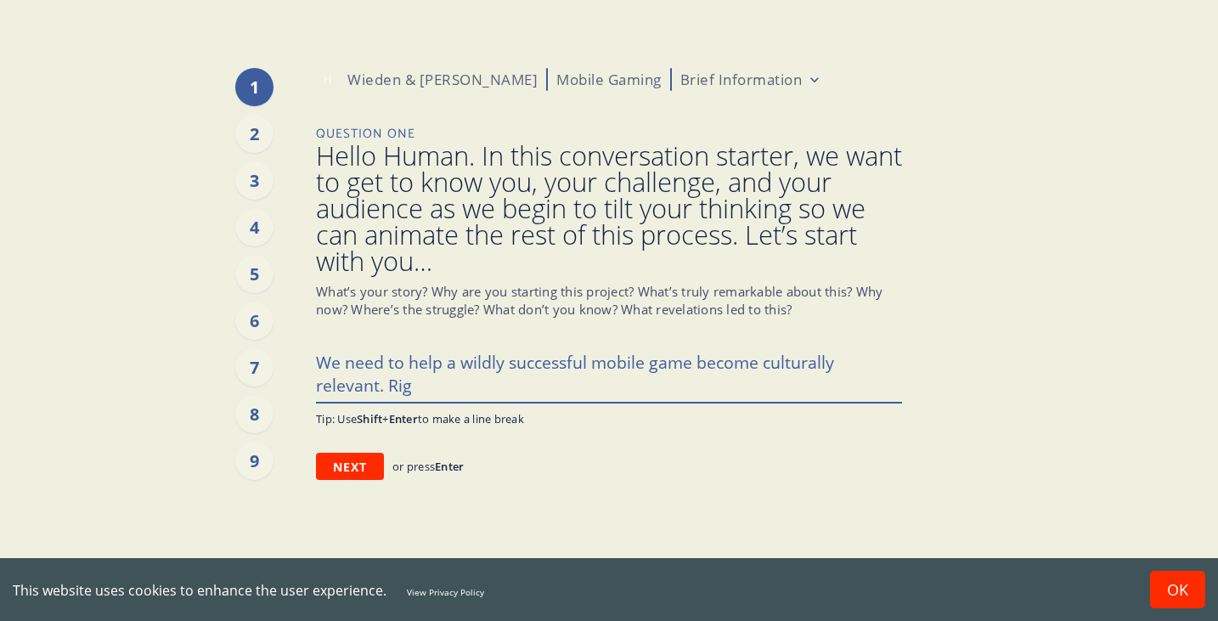
type textarea "We need to help a wildly successful mobile game become culturally relevant. [GE…"
type textarea "x"
type textarea "We need to help a wildly successful mobile game become culturally relevant. Rig…"
type textarea "x"
type textarea "We need to help a wildly successful mobile game become culturally relevant. Rig…"
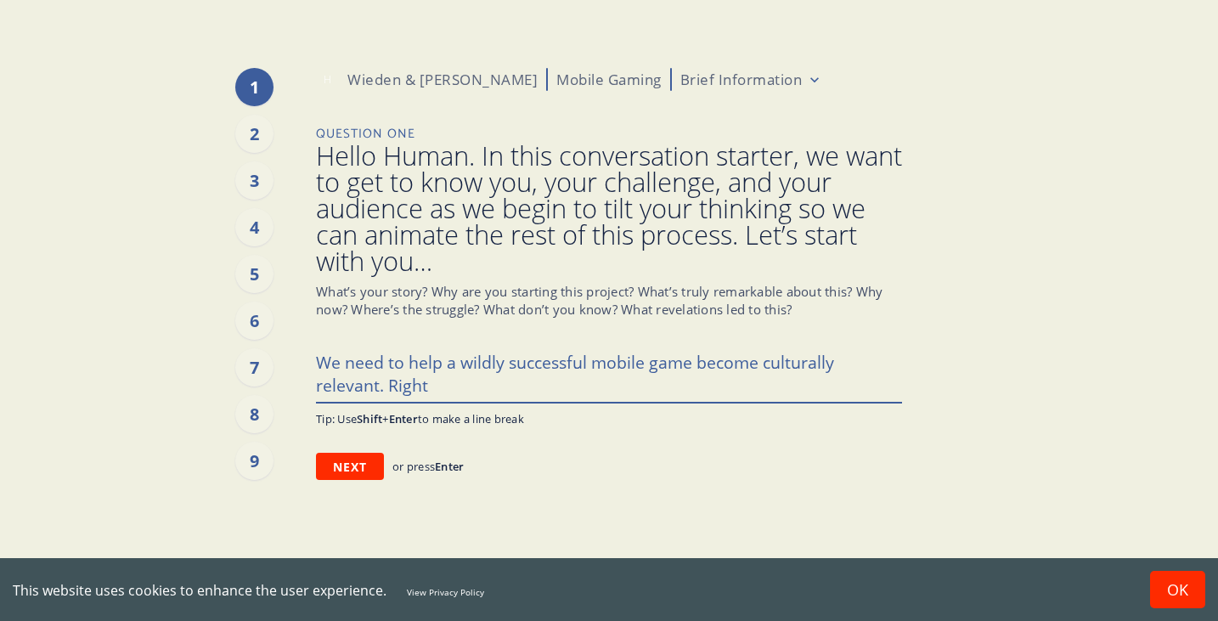
type textarea "x"
type textarea "We need to help a wildly successful mobile game become culturally relevant. Rig…"
type textarea "x"
type textarea "We need to help a wildly successful mobile game become culturally relevant. Rig…"
type textarea "x"
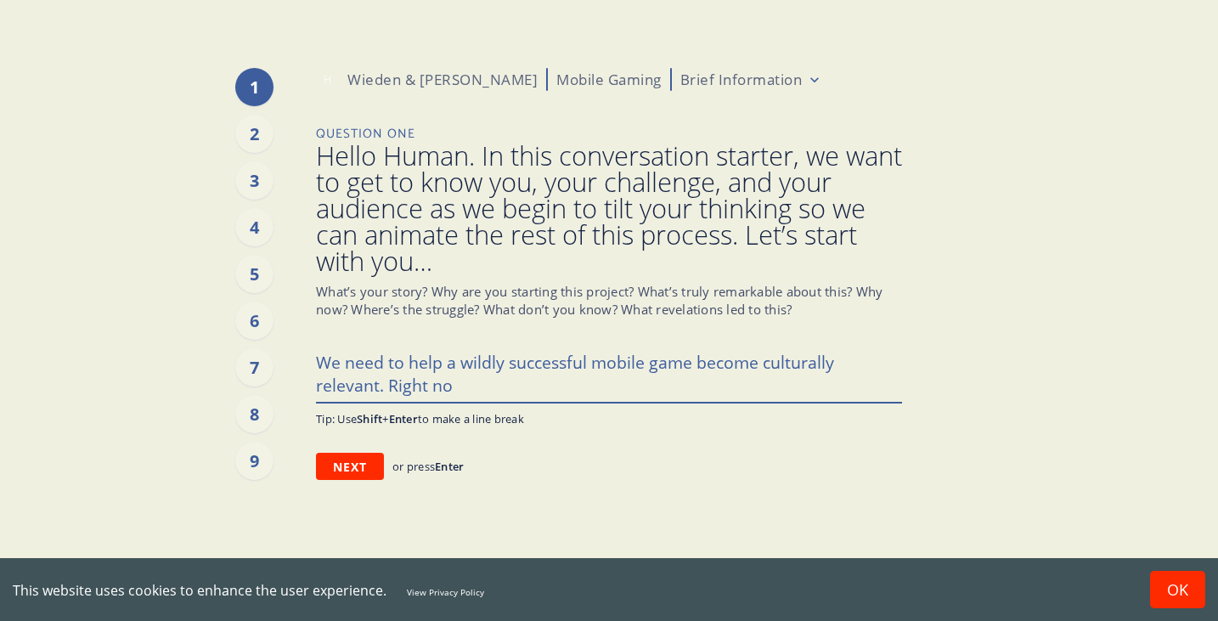
type textarea "We need to help a wildly successful mobile game become culturally relevant. Rig…"
type textarea "x"
type textarea "We need to help a wildly successful mobile game become culturally relevant. Rig…"
type textarea "x"
type textarea "We need to help a wildly successful mobile game become culturally relevant. Rig…"
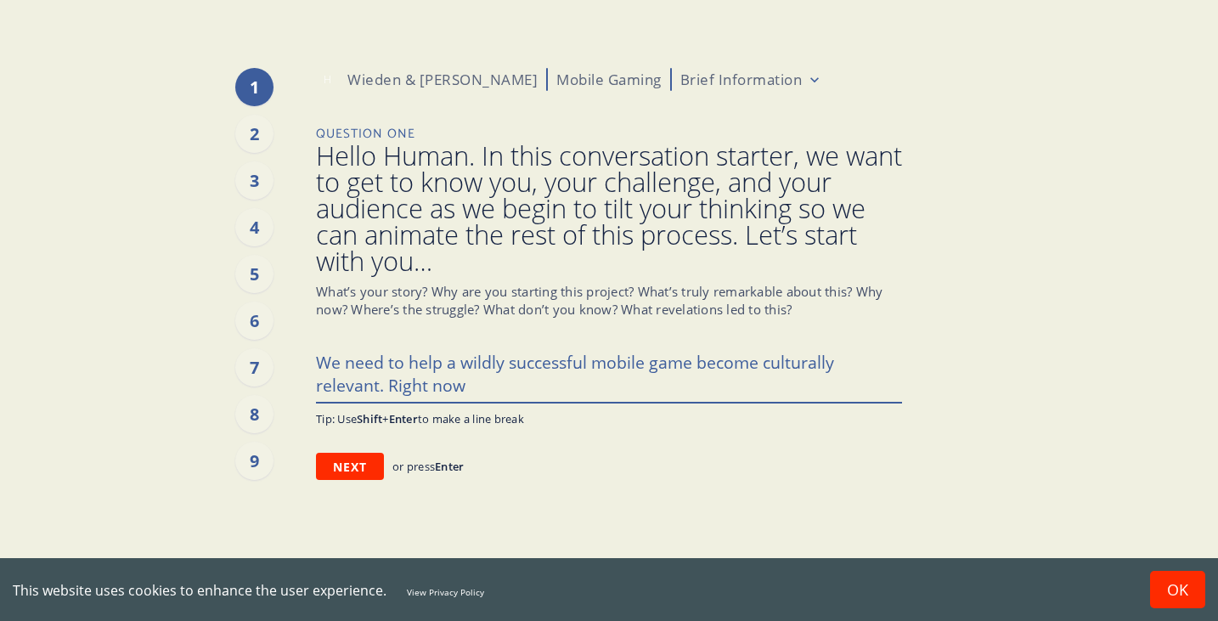
type textarea "x"
type textarea "We need to help a wildly successful mobile game become culturally relevant. Rig…"
type textarea "x"
type textarea "We need to help a wildly successful mobile game become culturally relevant. Rig…"
type textarea "x"
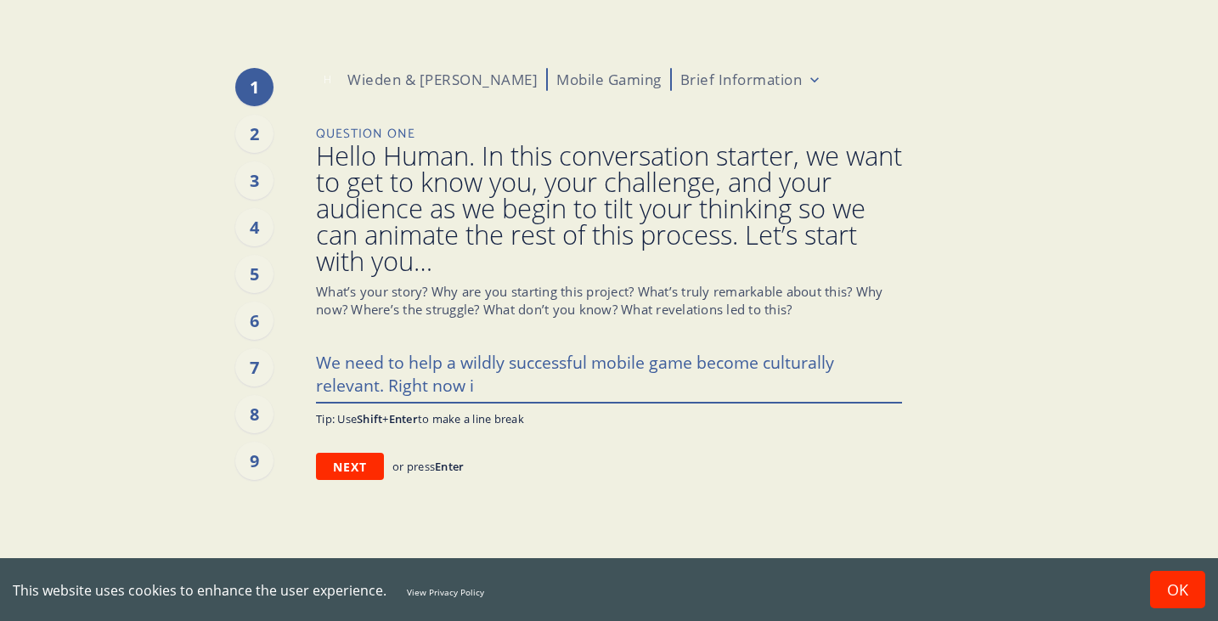
type textarea "We need to help a wildly successful mobile game become culturally relevant. Rig…"
type textarea "x"
type textarea "We need to help a wildly successful mobile game become culturally relevant. Rig…"
type textarea "x"
type textarea "We need to help a wildly successful mobile game become culturally relevant. Rig…"
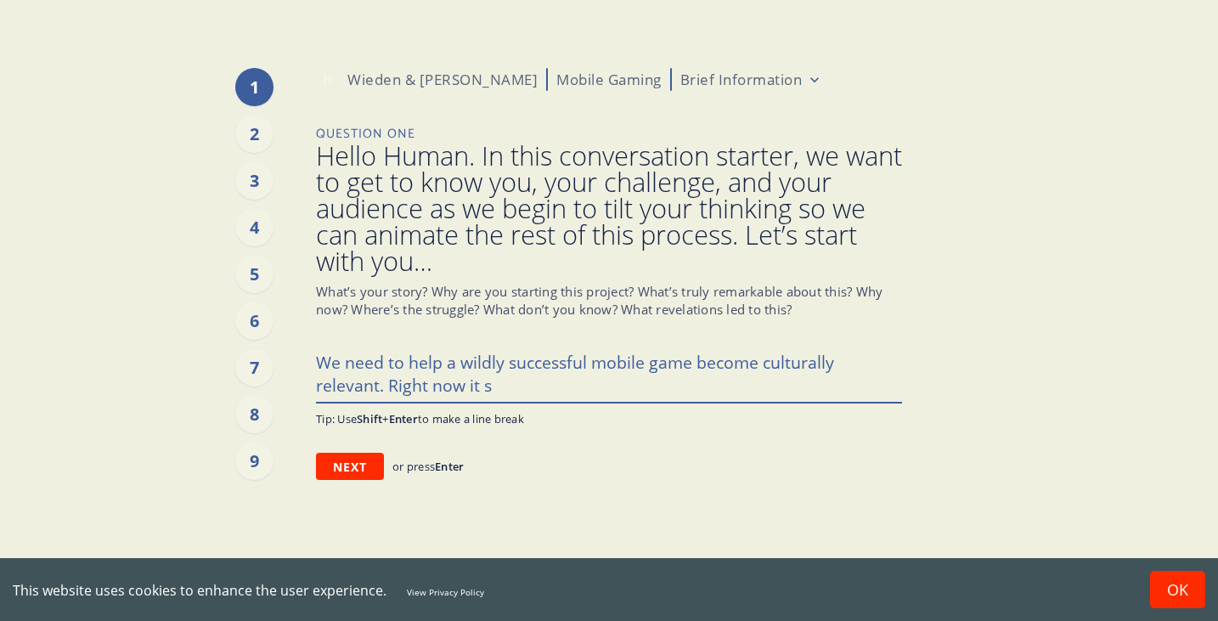
type textarea "x"
type textarea "We need to help a wildly successful mobile game become culturally relevant. Rig…"
type textarea "x"
type textarea "We need to help a wildly successful mobile game become culturally relevant. Rig…"
type textarea "x"
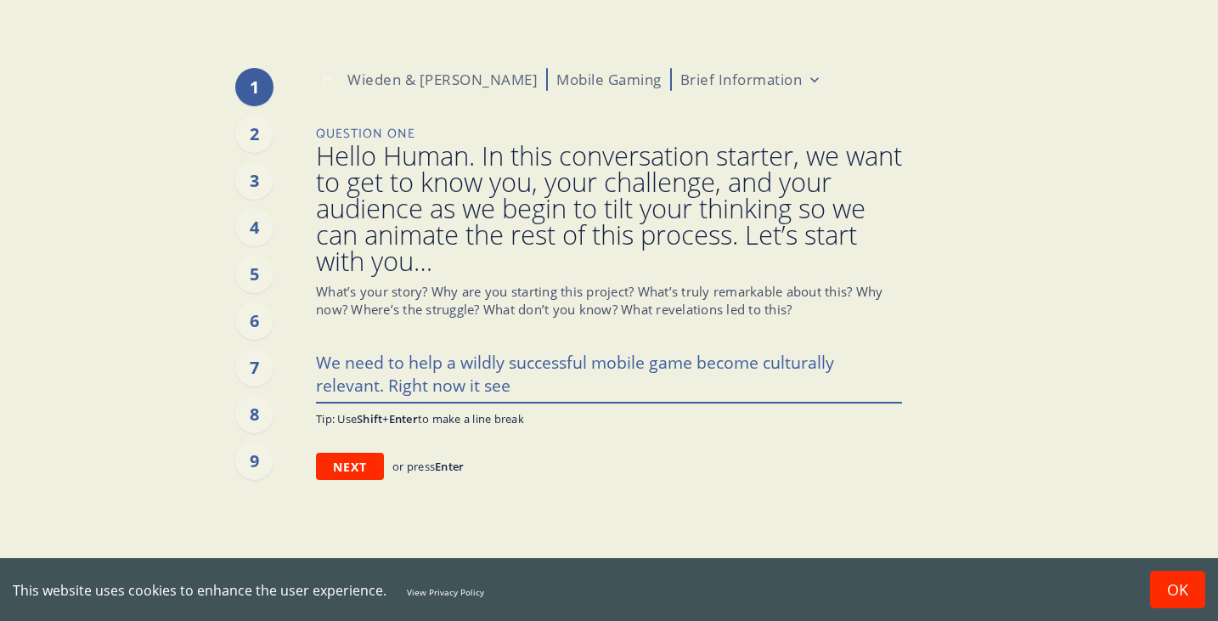
type textarea "We need to help a wildly successful mobile game become culturally relevant. Rig…"
type textarea "x"
type textarea "We need to help a wildly successful mobile game become culturally relevant. Rig…"
type textarea "x"
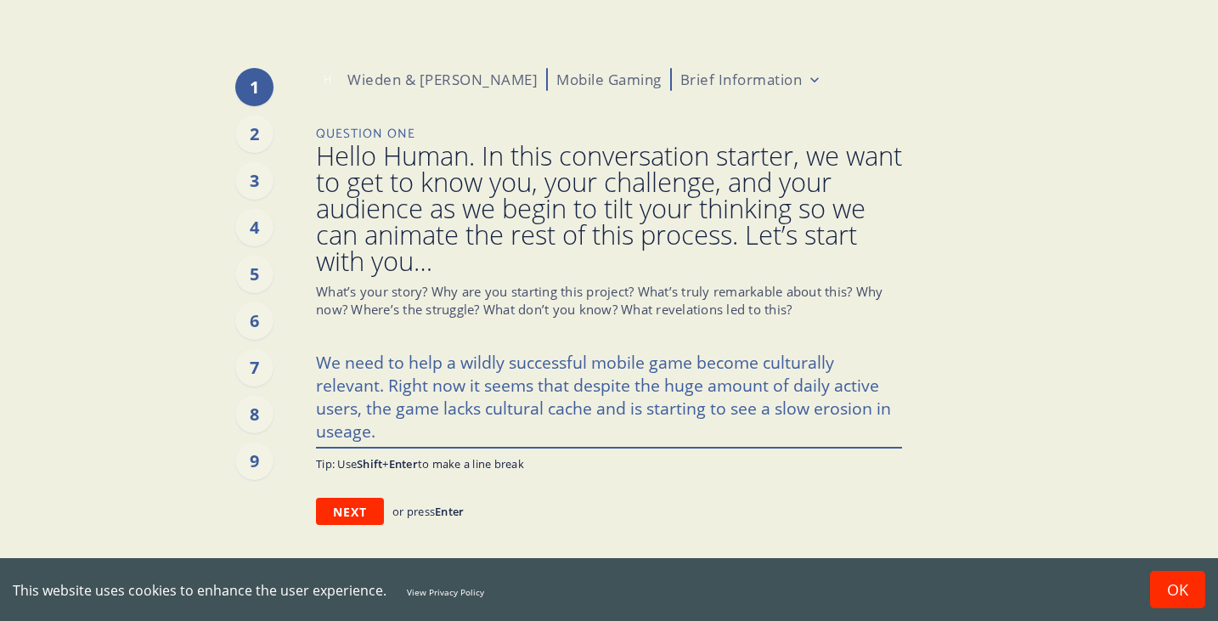
drag, startPoint x: 337, startPoint y: 432, endPoint x: 337, endPoint y: 412, distance: 20.4
click at [337, 432] on textarea "We need to help a wildly successful mobile game become culturally relevant. Rig…" at bounding box center [609, 395] width 586 height 103
click at [344, 509] on button "Next" at bounding box center [350, 511] width 68 height 27
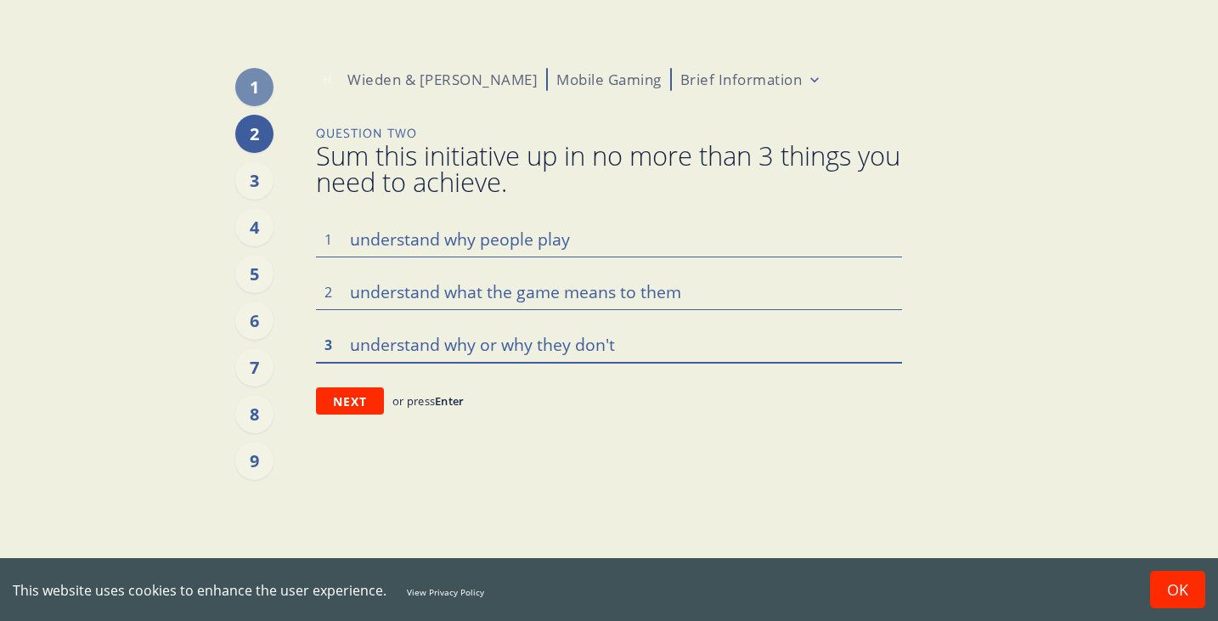
click at [605, 348] on textarea "understand why or why they don't" at bounding box center [609, 344] width 586 height 36
click at [644, 340] on textarea "understand why or why they don't" at bounding box center [609, 344] width 586 height 36
drag, startPoint x: 641, startPoint y: 340, endPoint x: 580, endPoint y: 359, distance: 63.9
click at [580, 359] on textarea "understand why or why they don't" at bounding box center [609, 344] width 586 height 36
drag, startPoint x: 744, startPoint y: 350, endPoint x: 560, endPoint y: 340, distance: 184.5
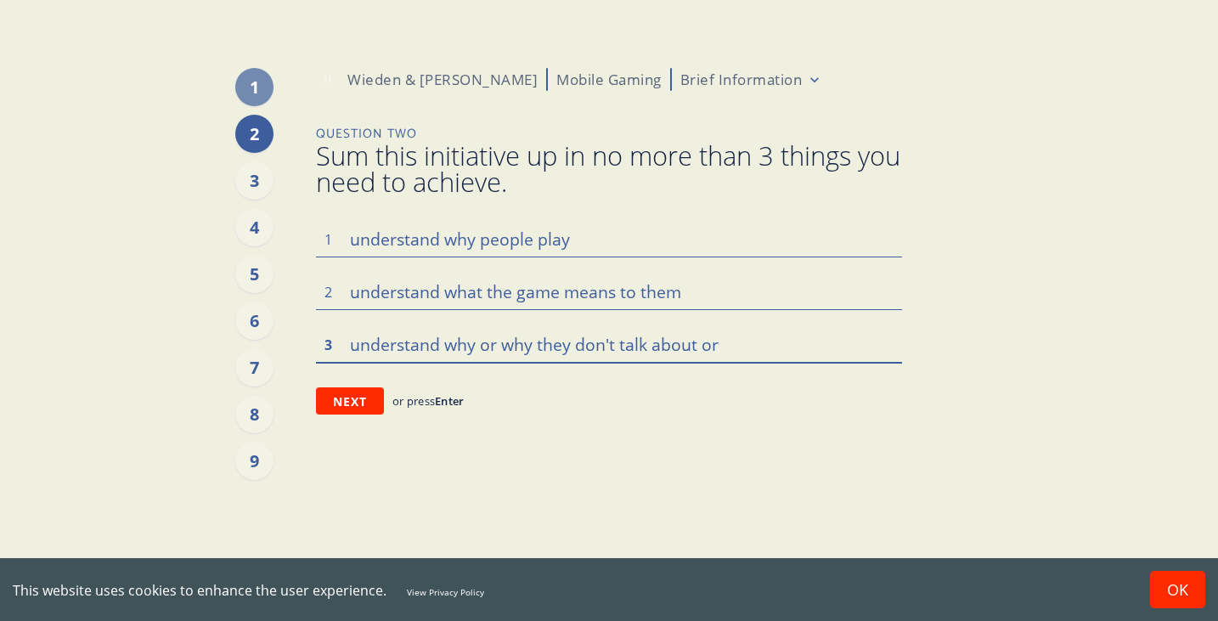
click at [560, 340] on textarea "understand why or why they don't talk about or" at bounding box center [609, 344] width 586 height 36
click at [532, 344] on textarea "understand why or why the game is part of th" at bounding box center [609, 344] width 586 height 36
click at [743, 340] on textarea "understand why (or not) the game is part of th" at bounding box center [609, 344] width 586 height 36
click at [350, 404] on button "Next" at bounding box center [350, 400] width 68 height 27
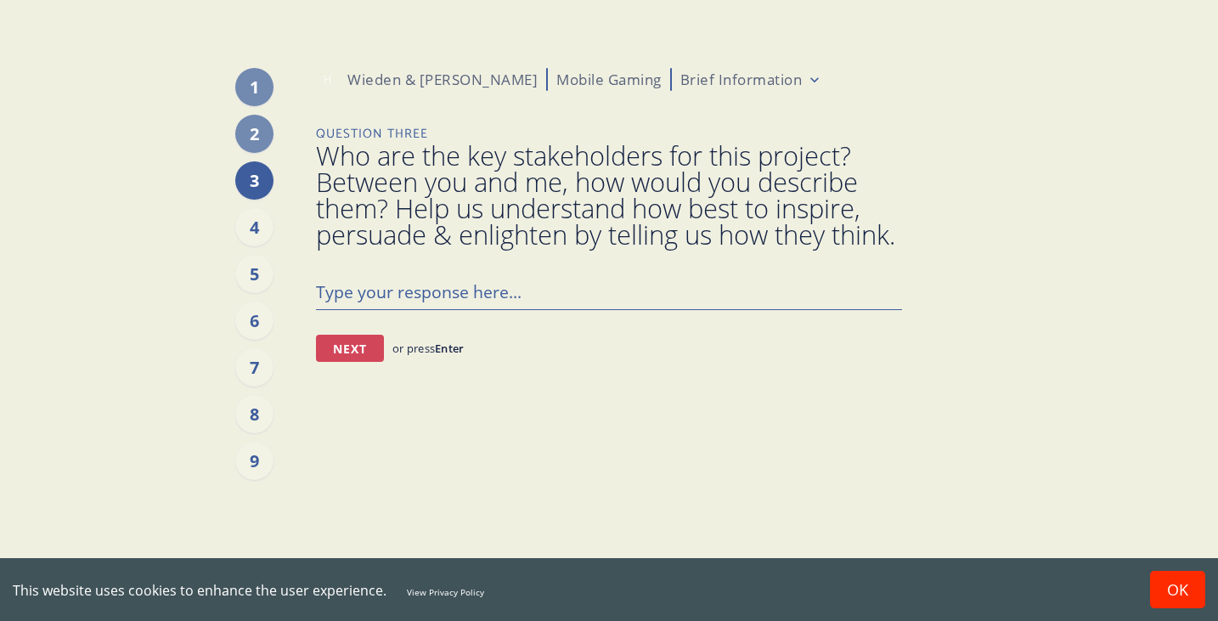
click at [359, 362] on button "Next" at bounding box center [350, 348] width 68 height 27
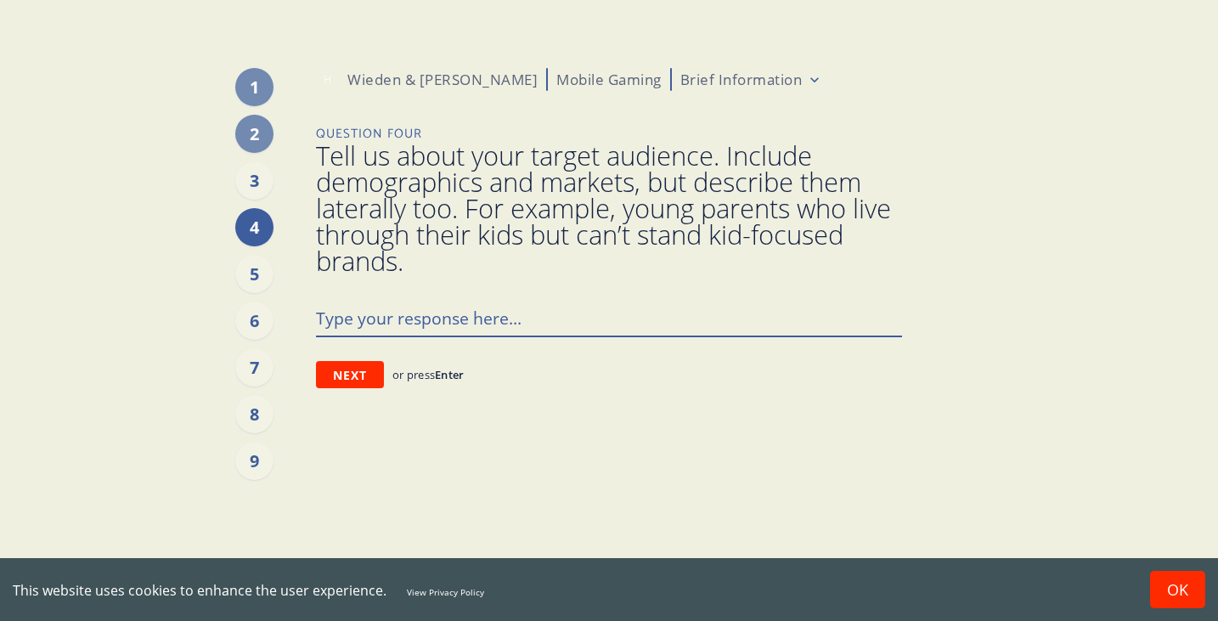
click at [329, 307] on textarea at bounding box center [609, 318] width 586 height 36
paste textarea "Gamers and entertainment fans in [GEOGRAPHIC_DATA] who are eager to connect or …"
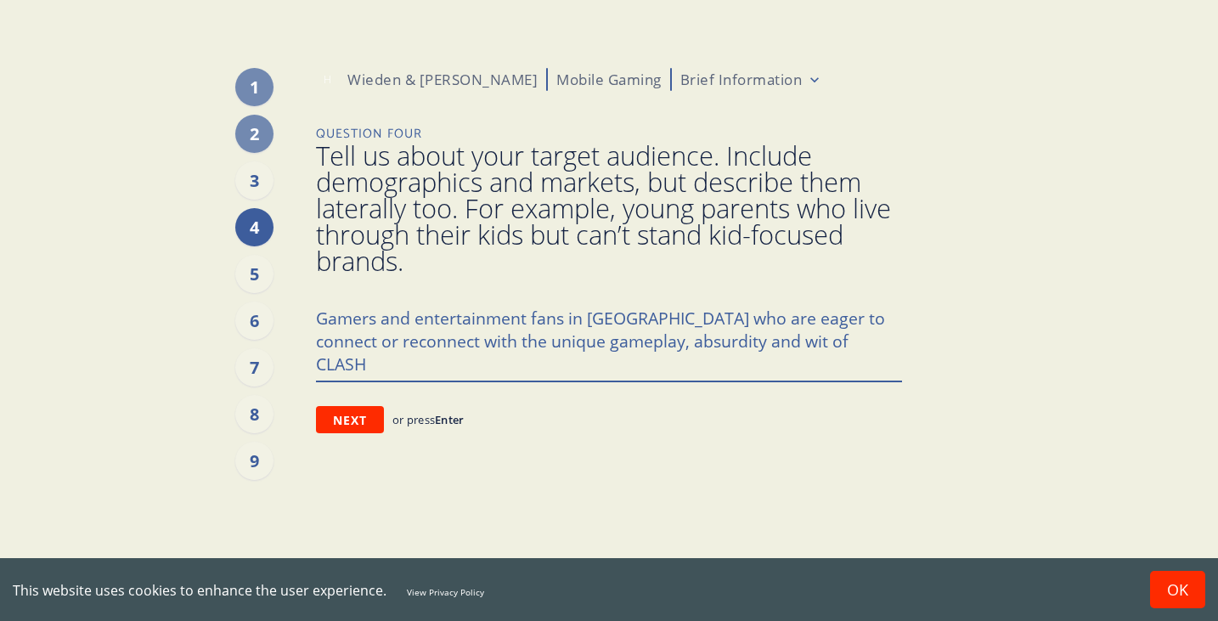
click at [472, 337] on textarea "Gamers and entertainment fans in [GEOGRAPHIC_DATA] who are eager to connect or …" at bounding box center [609, 340] width 586 height 81
click at [753, 337] on textarea "Gamers and entertainment fans in [GEOGRAPHIC_DATA] who are eager to connect or …" at bounding box center [609, 340] width 586 height 81
click at [873, 344] on textarea "Gamers and entertainment fans in [GEOGRAPHIC_DATA] who are eager to connect or …" at bounding box center [609, 340] width 586 height 81
click at [802, 373] on textarea "Gamers and entertainment fans in [GEOGRAPHIC_DATA] who are eager to connect or …" at bounding box center [609, 340] width 586 height 81
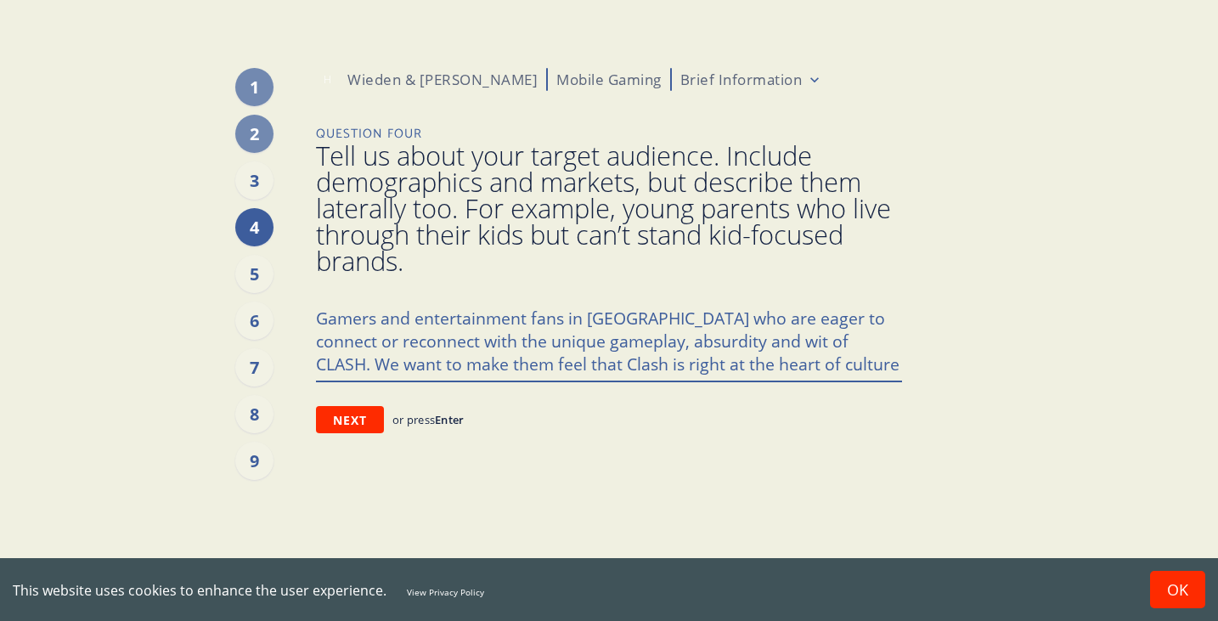
click at [839, 354] on textarea "Gamers and entertainment fans in [GEOGRAPHIC_DATA] who are eager to connect or …" at bounding box center [609, 340] width 586 height 81
drag, startPoint x: 847, startPoint y: 340, endPoint x: 848, endPoint y: 362, distance: 22.1
click at [848, 362] on textarea "Gamers and entertainment fans in [GEOGRAPHIC_DATA] who are eager to connect or …" at bounding box center [609, 340] width 586 height 81
drag, startPoint x: 842, startPoint y: 343, endPoint x: 860, endPoint y: 360, distance: 24.6
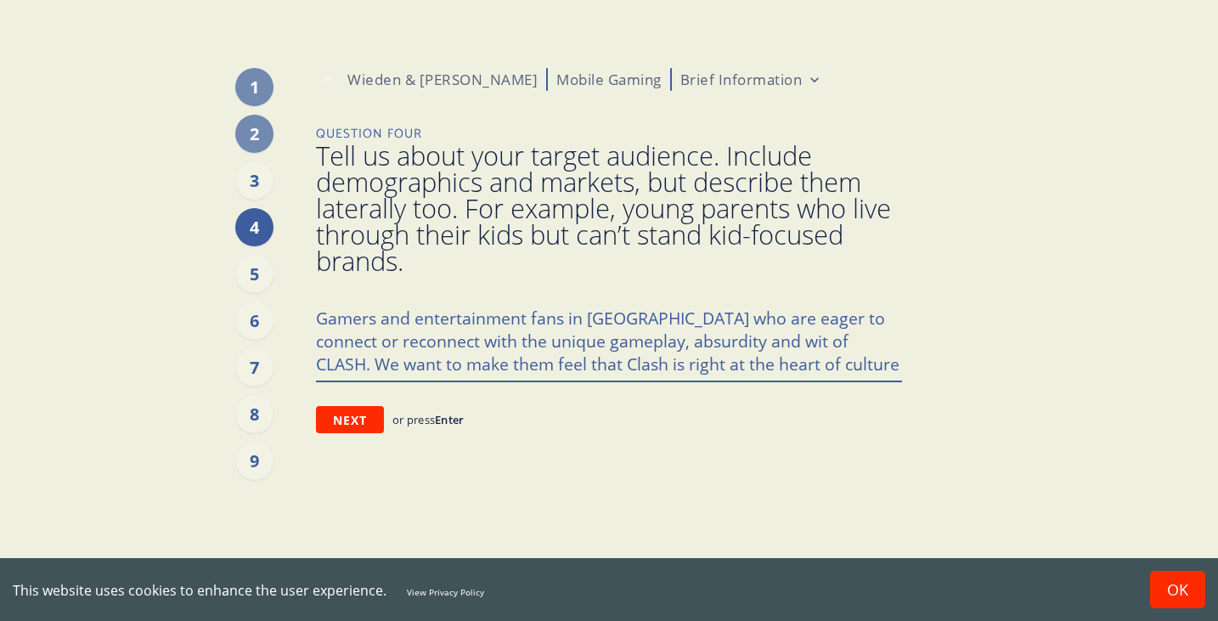
click at [860, 360] on textarea "Gamers and entertainment fans in [GEOGRAPHIC_DATA] who are eager to connect or …" at bounding box center [609, 340] width 586 height 81
drag, startPoint x: 852, startPoint y: 341, endPoint x: 869, endPoint y: 365, distance: 29.2
click at [869, 365] on textarea "Gamers and entertainment fans in [GEOGRAPHIC_DATA] who are eager to connect or …" at bounding box center [609, 340] width 586 height 81
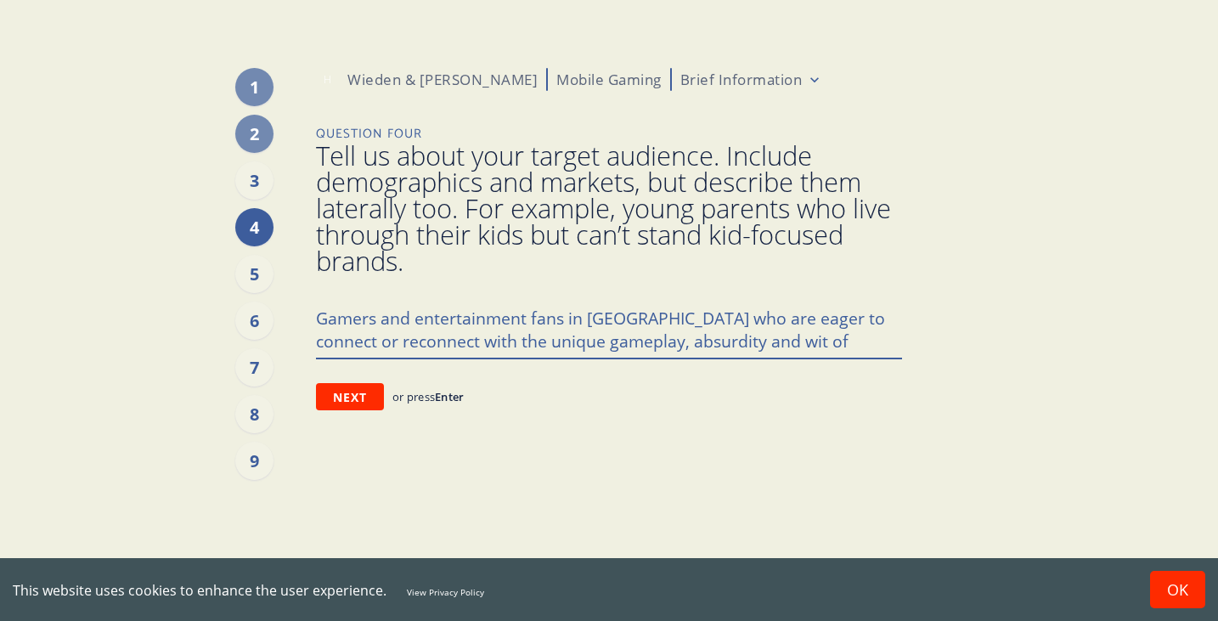
click at [852, 346] on textarea "Gamers and entertainment fans in [GEOGRAPHIC_DATA] who are eager to connect or …" at bounding box center [609, 329] width 586 height 58
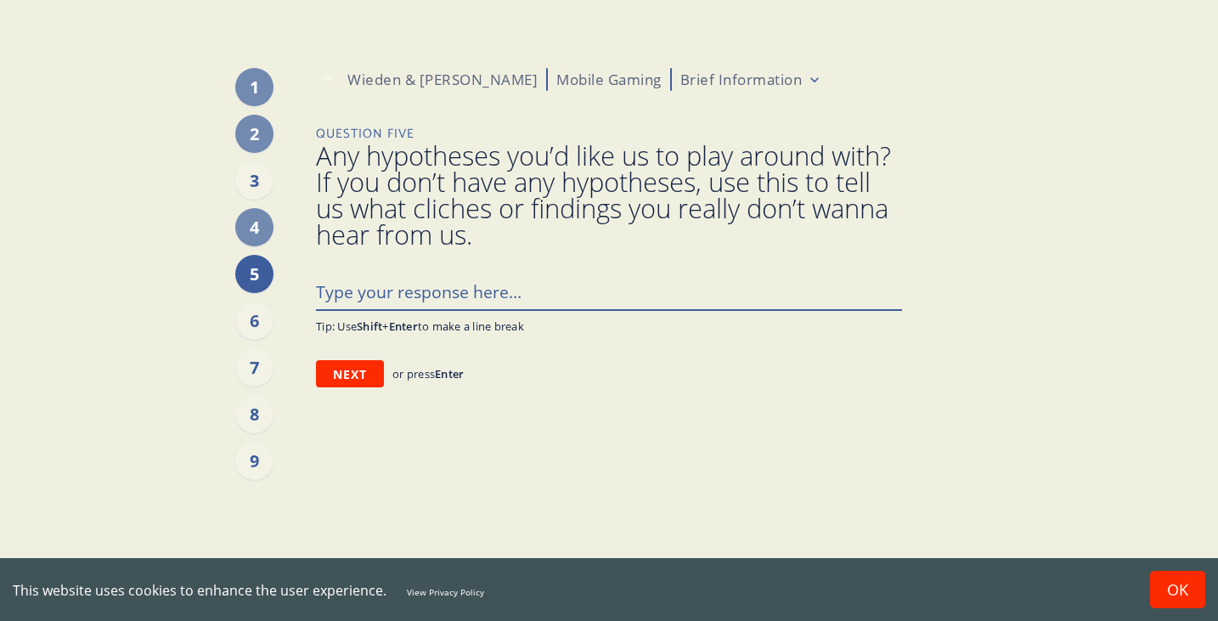
click at [566, 289] on textarea at bounding box center [609, 291] width 586 height 36
click at [528, 293] on textarea at bounding box center [609, 291] width 586 height 36
click at [502, 294] on textarea at bounding box center [609, 291] width 586 height 36
click at [483, 292] on textarea at bounding box center [609, 291] width 586 height 36
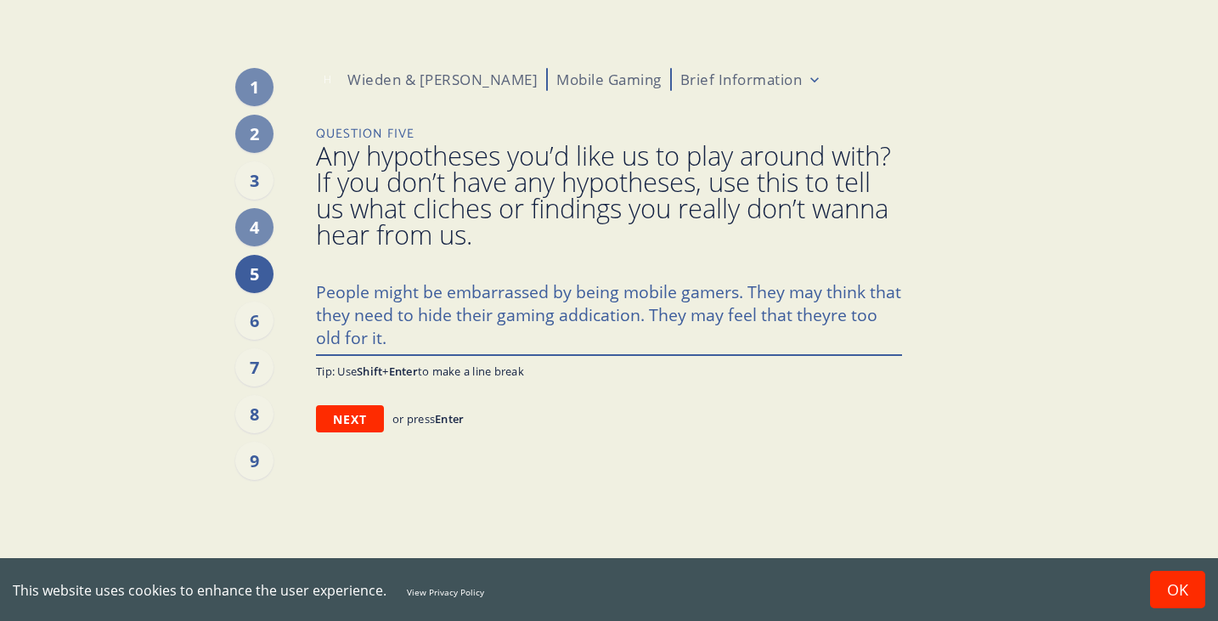
click at [595, 319] on textarea "People might be embarrassed by being mobile gamers. They may think that they ne…" at bounding box center [609, 313] width 586 height 81
click at [816, 315] on textarea "People might be embarrassed by being mobile gamers. They may think that they ne…" at bounding box center [609, 313] width 586 height 81
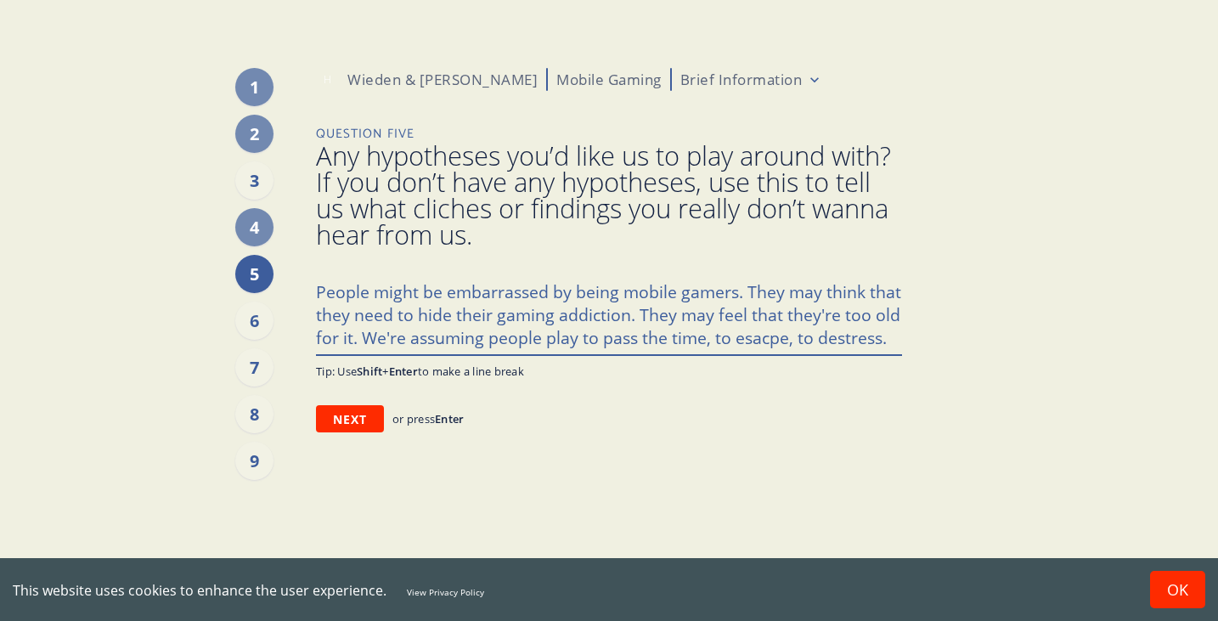
click at [758, 346] on textarea "People might be embarrassed by being mobile gamers. They may think that they ne…" at bounding box center [609, 313] width 586 height 81
click at [757, 338] on textarea "People might be embarrassed by being mobile gamers. They may think that they ne…" at bounding box center [609, 313] width 586 height 81
click at [754, 338] on textarea "People might be embarrassed by being mobile gamers. They may think that they ne…" at bounding box center [609, 313] width 586 height 81
click at [917, 341] on div "1 2 3 4 5 6 7 8 9 [PERSON_NAME] & [PERSON_NAME] Mobile Gaming Brief Information…" at bounding box center [608, 310] width 974 height 621
click at [899, 335] on textarea "People might be embarrassed by being mobile gamers. They may think that they ne…" at bounding box center [609, 313] width 586 height 81
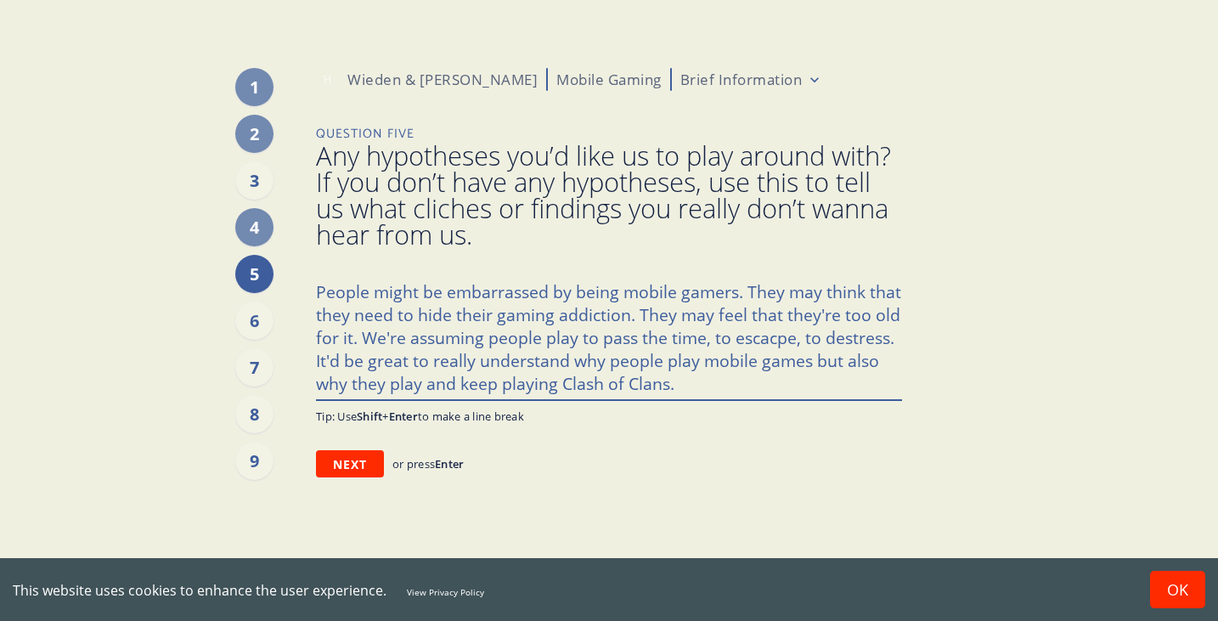
click at [660, 362] on textarea "People might be embarrassed by being mobile gamers. They may think that they ne…" at bounding box center [609, 336] width 586 height 126
click at [748, 366] on textarea "People might be embarrassed by being mobile gamers. They may think that they ne…" at bounding box center [609, 336] width 586 height 126
click at [686, 378] on textarea "People might be embarrassed by being mobile gamers. They may think that they ne…" at bounding box center [609, 336] width 586 height 126
click at [716, 382] on textarea "People might be embarrassed by being mobile gamers. They may think that they ne…" at bounding box center [609, 336] width 586 height 126
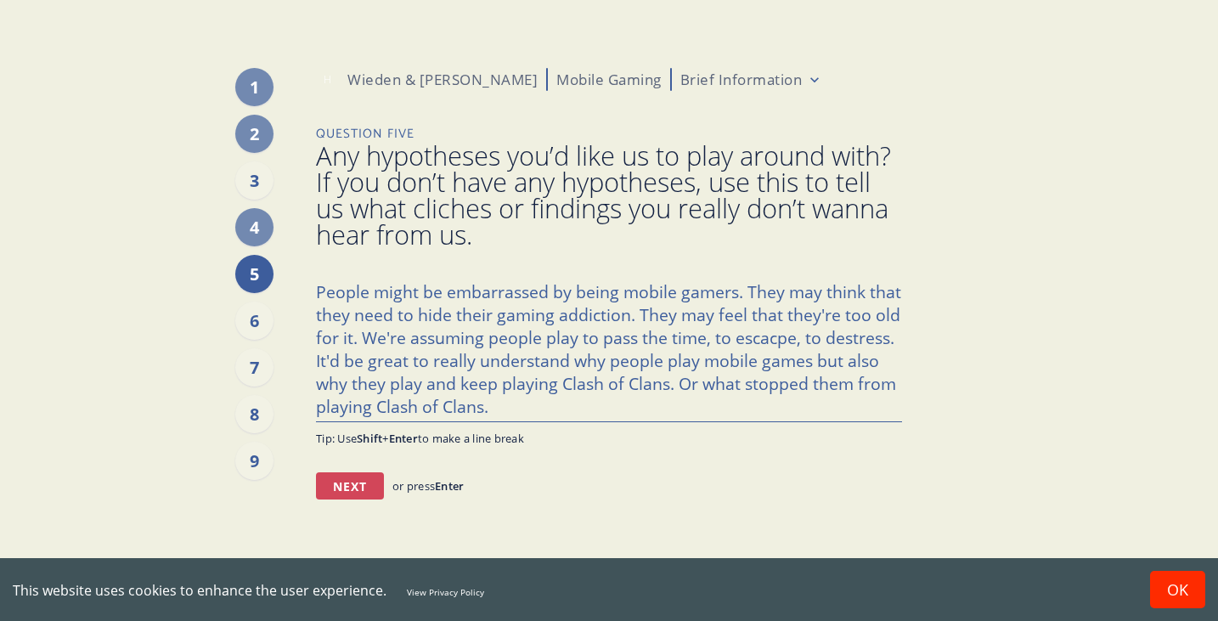
click at [344, 488] on button "Next" at bounding box center [350, 485] width 68 height 27
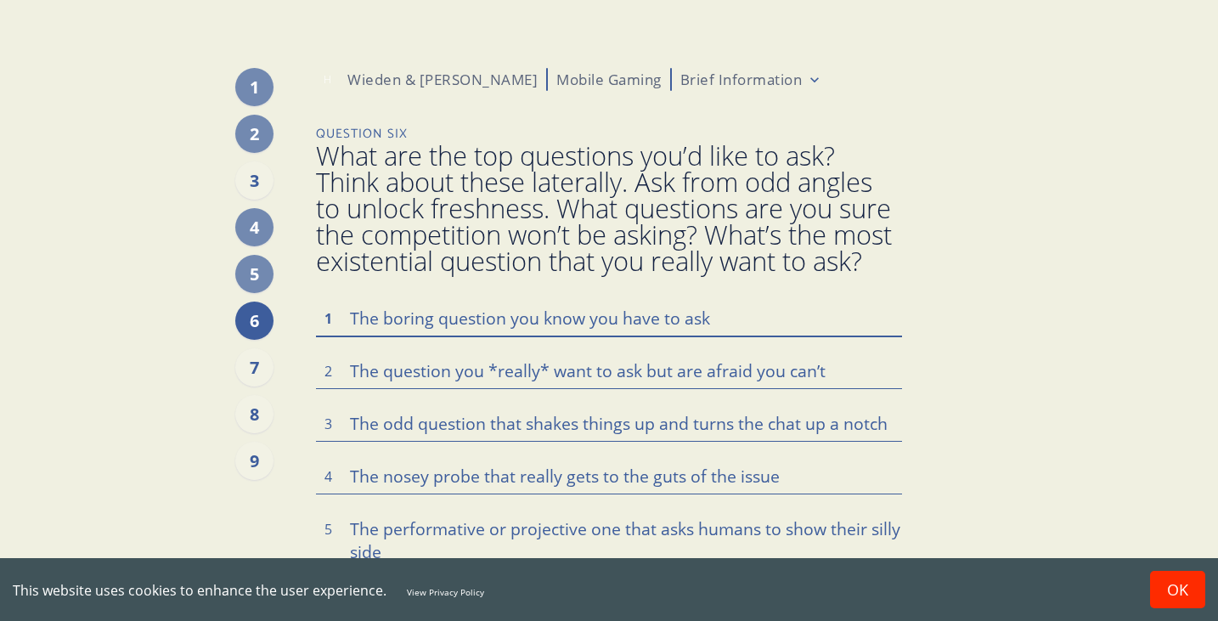
scroll to position [68, 0]
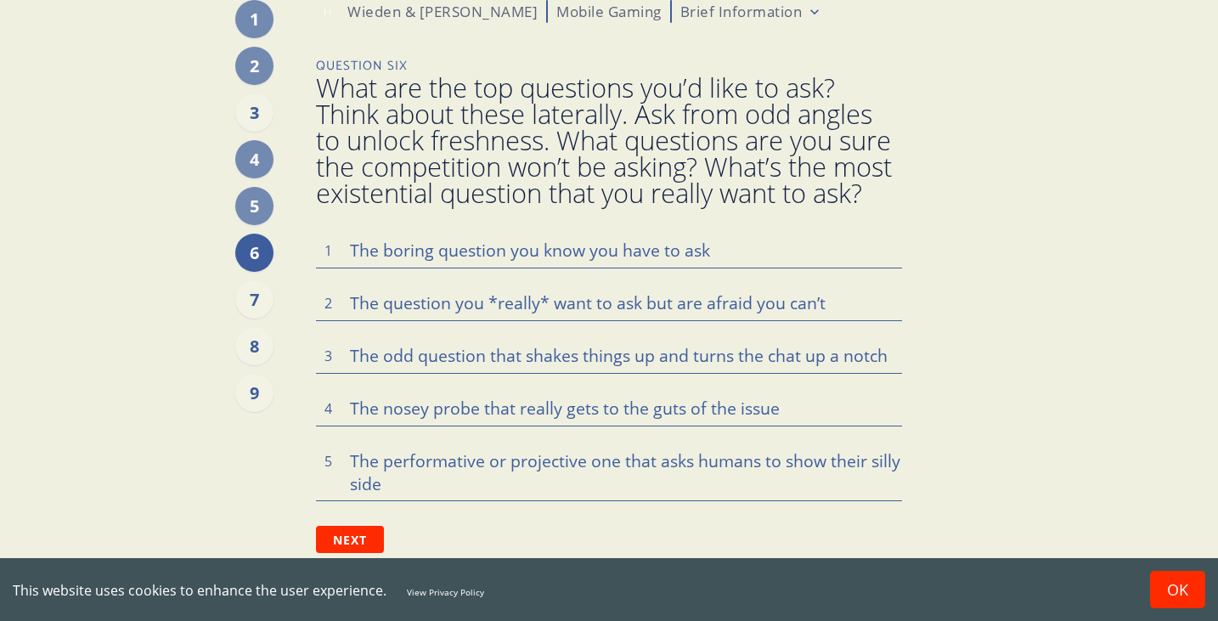
click at [1198, 590] on button "OK" at bounding box center [1177, 589] width 55 height 37
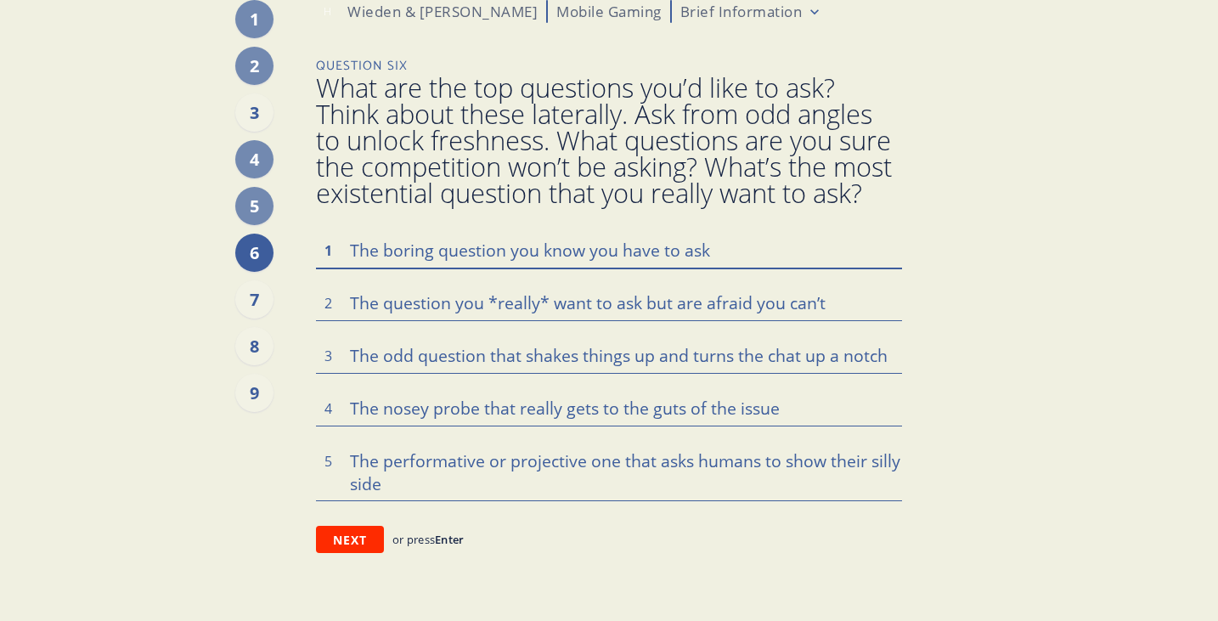
click at [424, 249] on textarea at bounding box center [609, 250] width 586 height 36
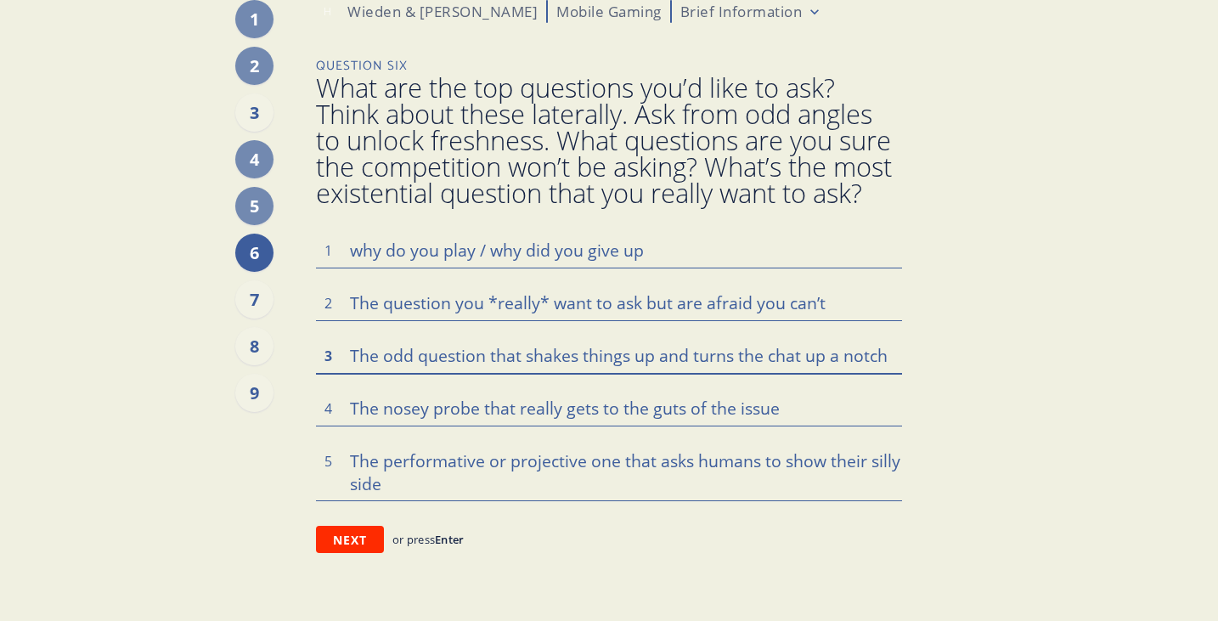
click at [496, 358] on textarea at bounding box center [609, 355] width 586 height 36
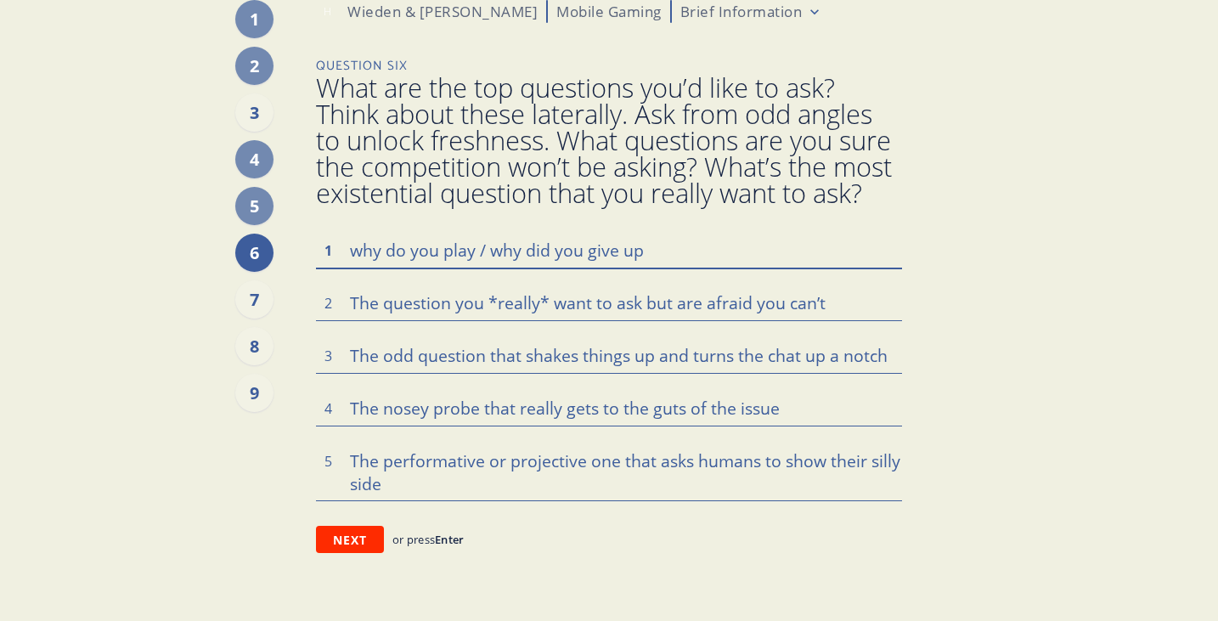
click at [662, 255] on textarea "why do you play / why did you give up" at bounding box center [609, 250] width 586 height 36
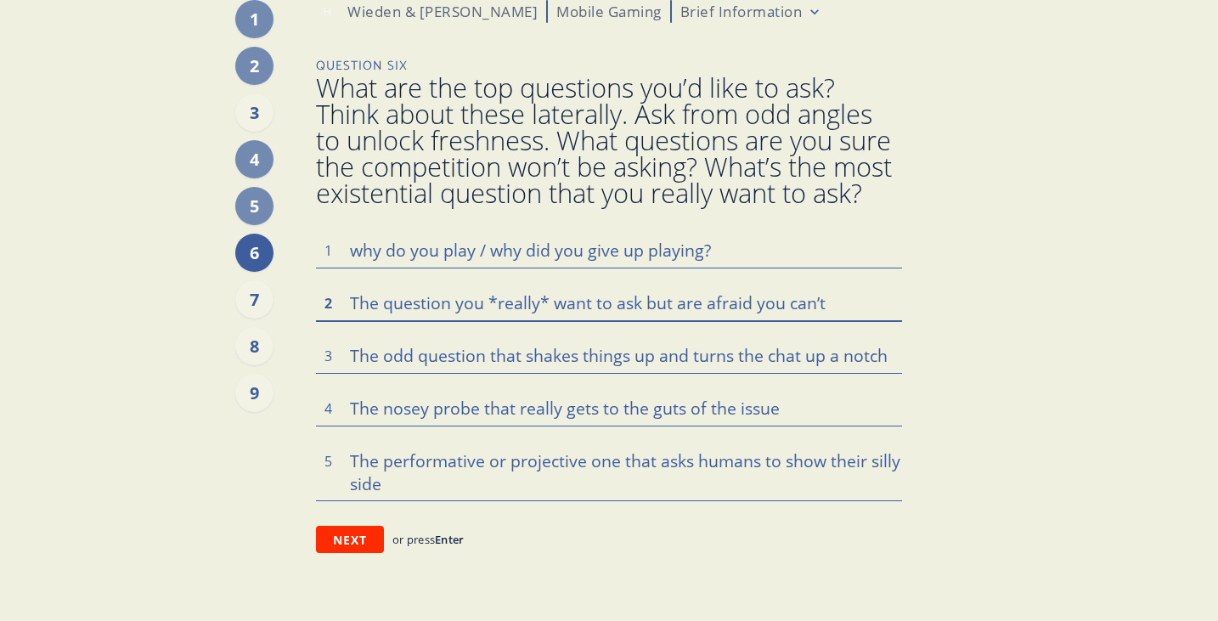
click at [519, 293] on textarea at bounding box center [609, 302] width 586 height 36
click at [514, 306] on textarea "Would you be proud to tell your crush that you played Clash of Clans?" at bounding box center [609, 302] width 586 height 36
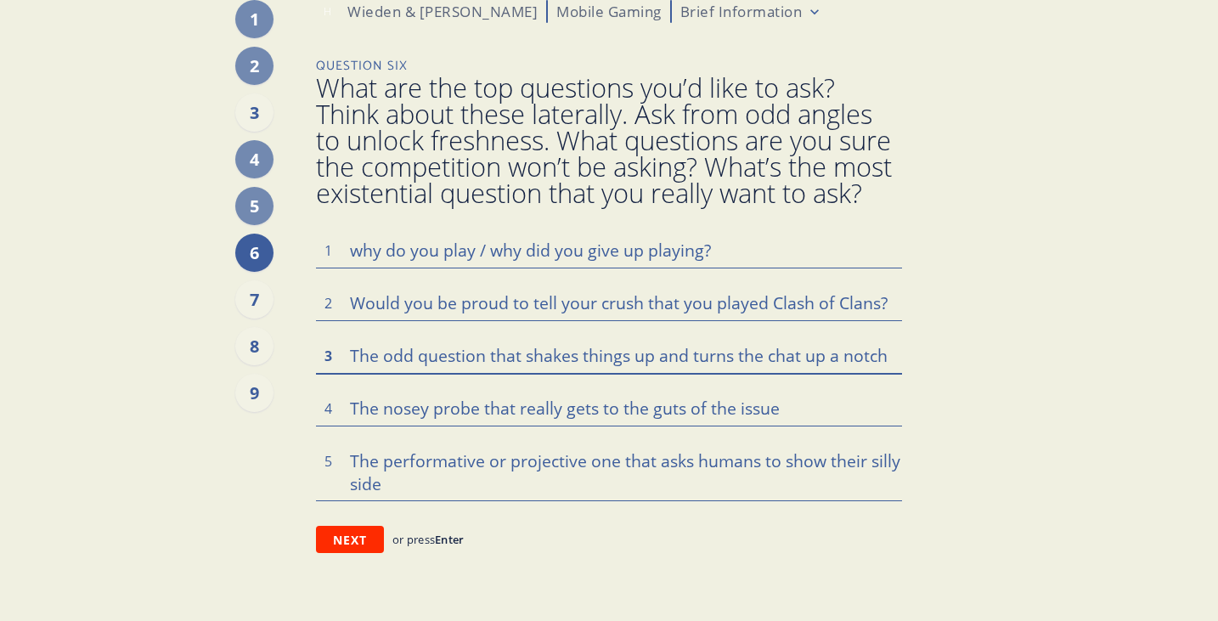
click at [494, 355] on textarea at bounding box center [609, 355] width 586 height 36
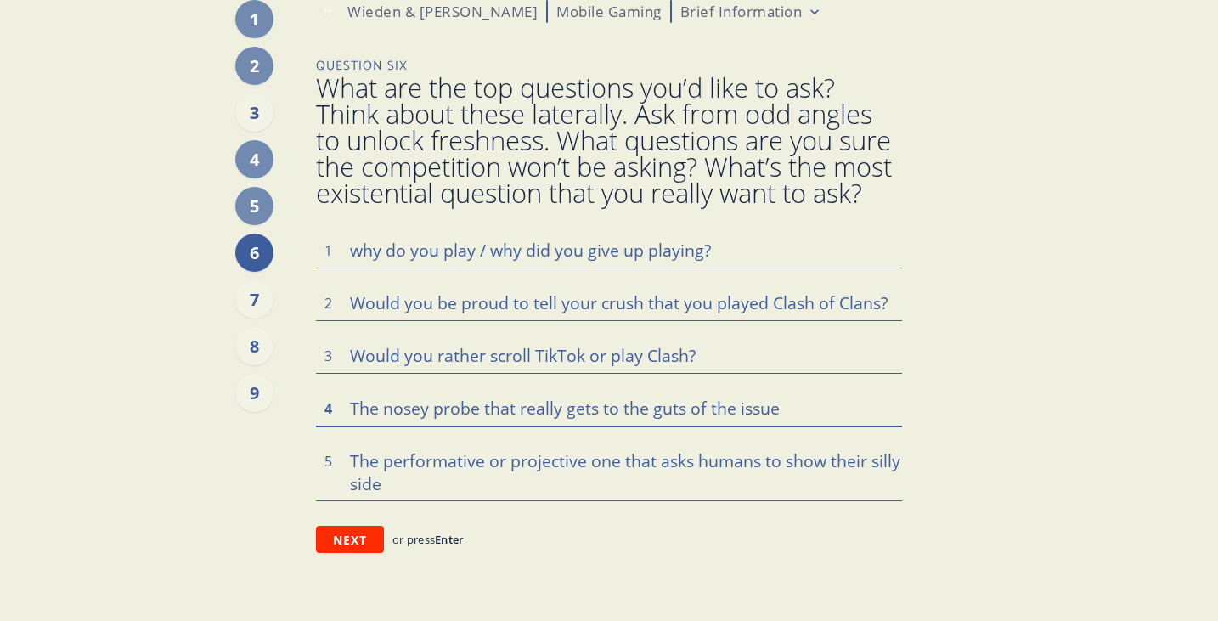
click at [525, 402] on textarea at bounding box center [609, 408] width 586 height 36
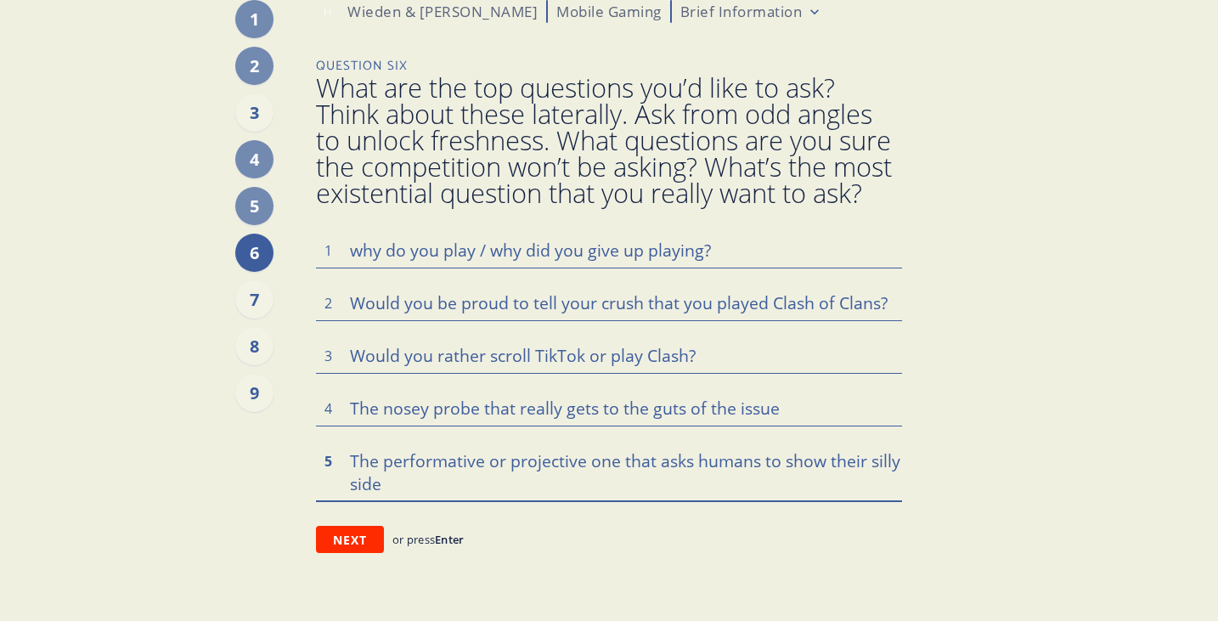
click at [410, 465] on textarea at bounding box center [609, 471] width 586 height 58
click at [364, 481] on textarea "Answer why Clash matters so much in the style of a clash of clans cahracter" at bounding box center [609, 471] width 586 height 58
click at [447, 488] on textarea "Answer why Clash matters so much in the style of a clash of clans character" at bounding box center [609, 471] width 586 height 58
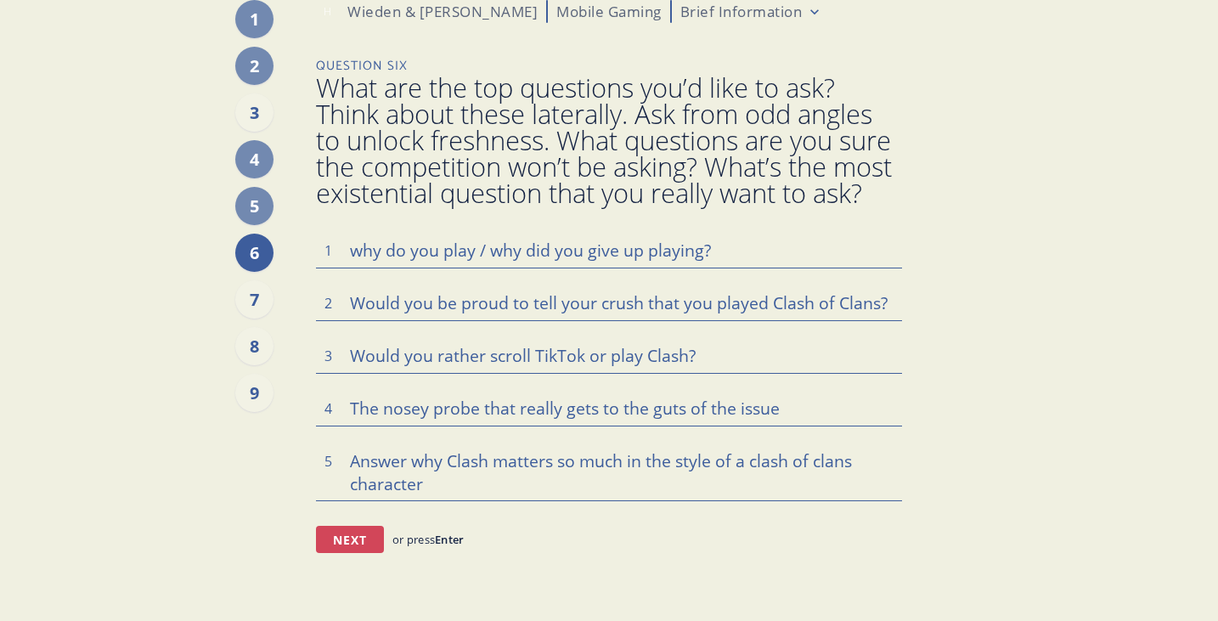
click at [357, 533] on button "Next" at bounding box center [350, 539] width 68 height 27
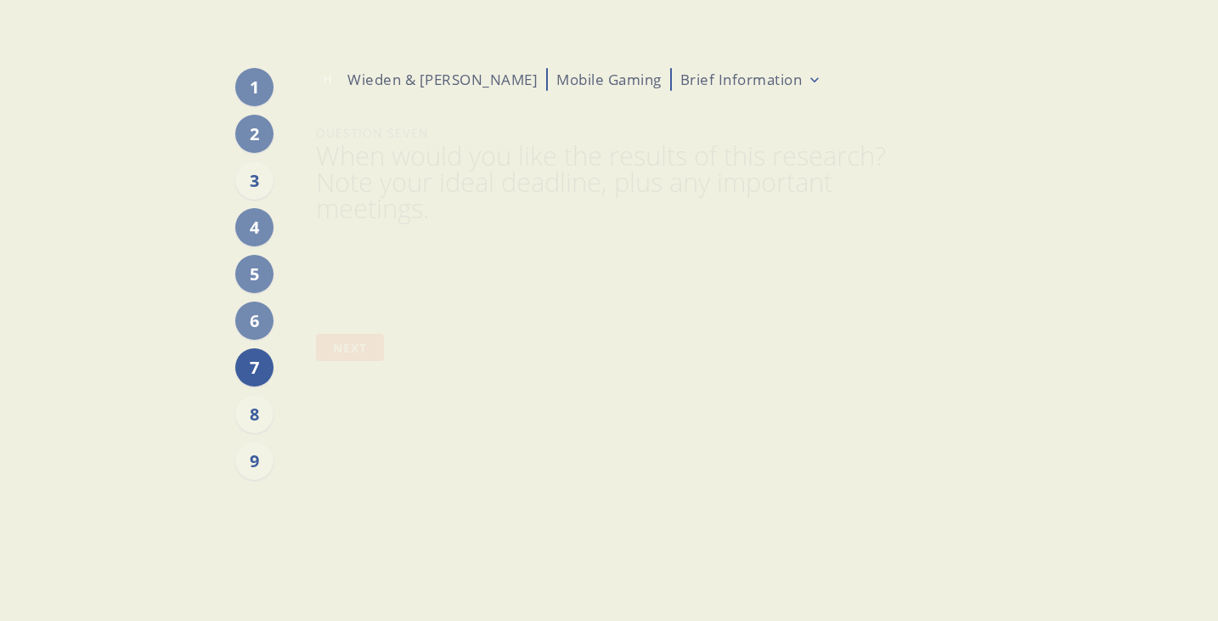
scroll to position [0, 0]
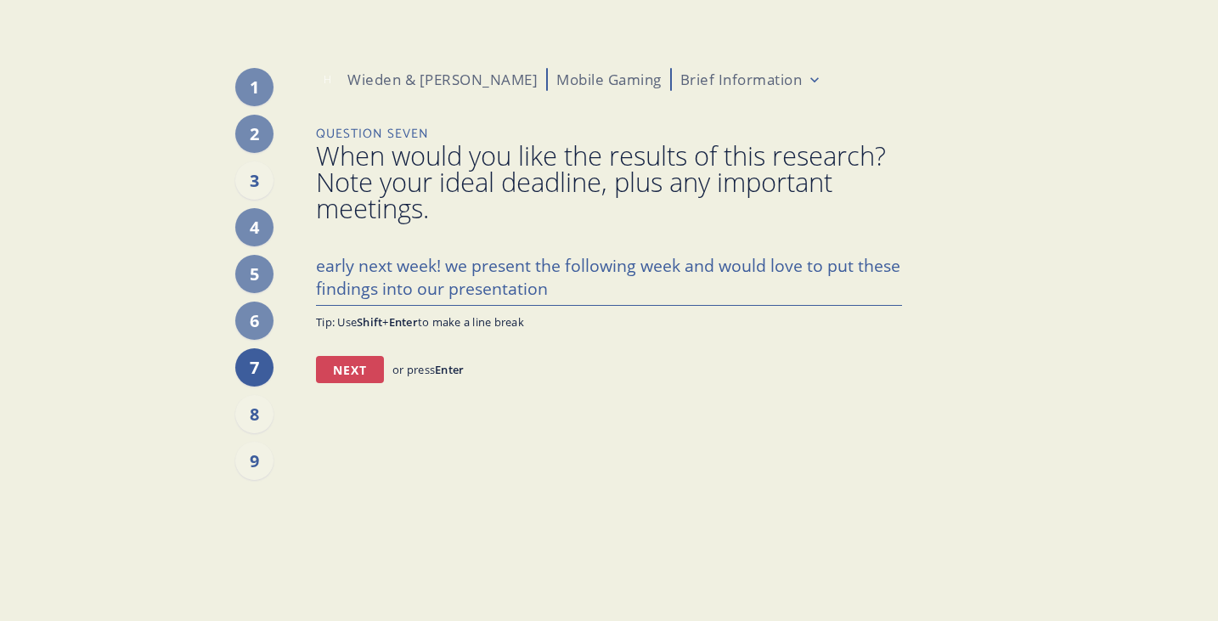
click at [373, 370] on button "Next" at bounding box center [350, 369] width 68 height 27
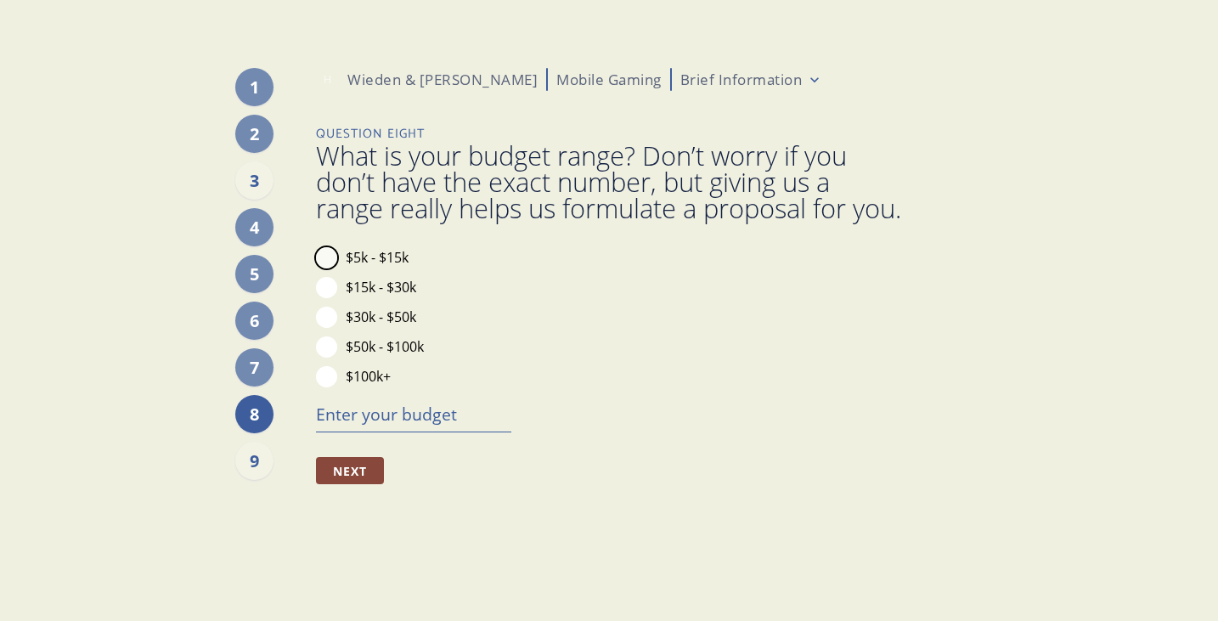
click at [334, 268] on button "$5k - $15k" at bounding box center [326, 257] width 21 height 21
click at [365, 431] on textarea at bounding box center [413, 414] width 195 height 36
click at [351, 484] on button "Next" at bounding box center [350, 470] width 68 height 27
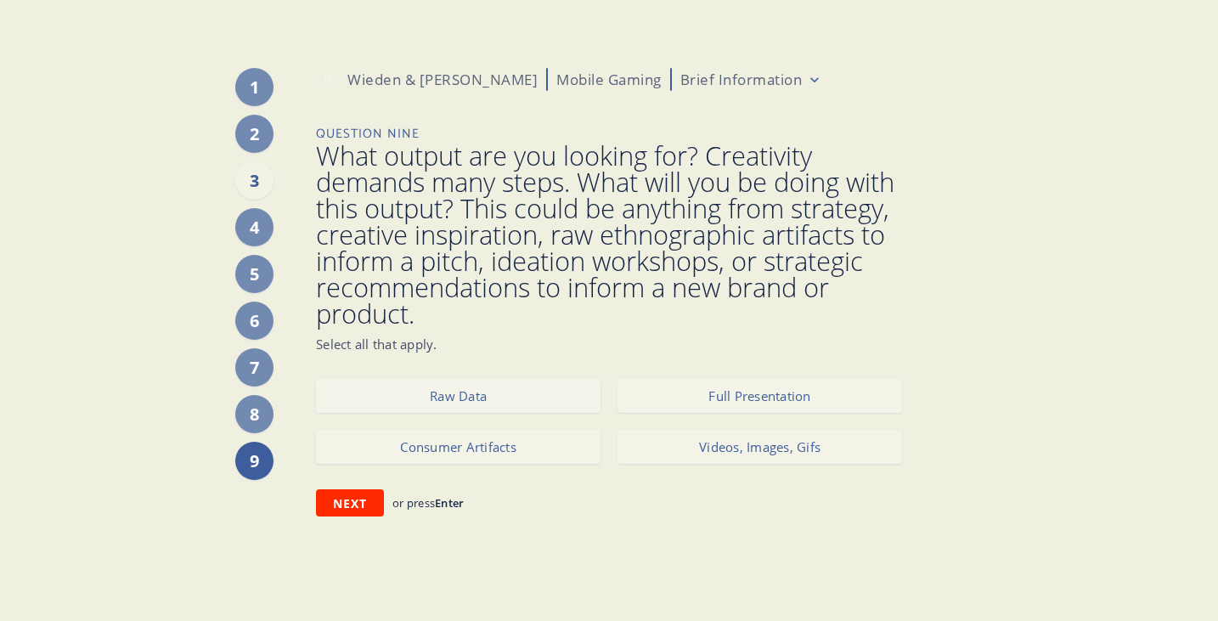
click at [542, 397] on button "Raw Data" at bounding box center [458, 396] width 284 height 34
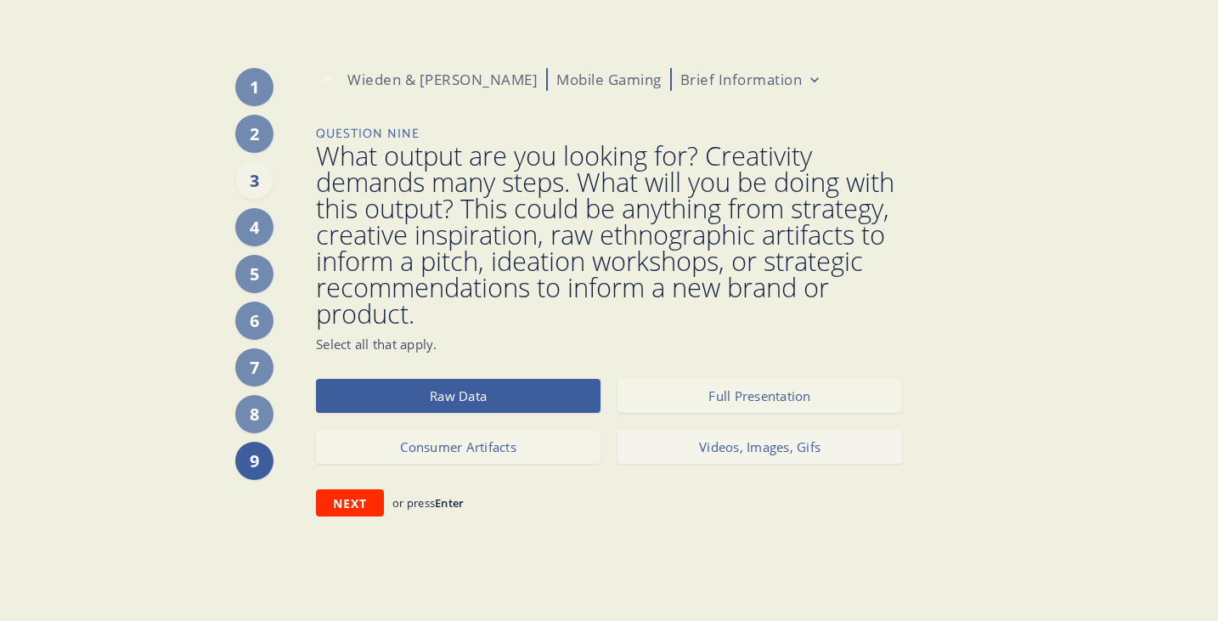
click at [722, 458] on button "Videos, Images, Gifs" at bounding box center [759, 447] width 284 height 34
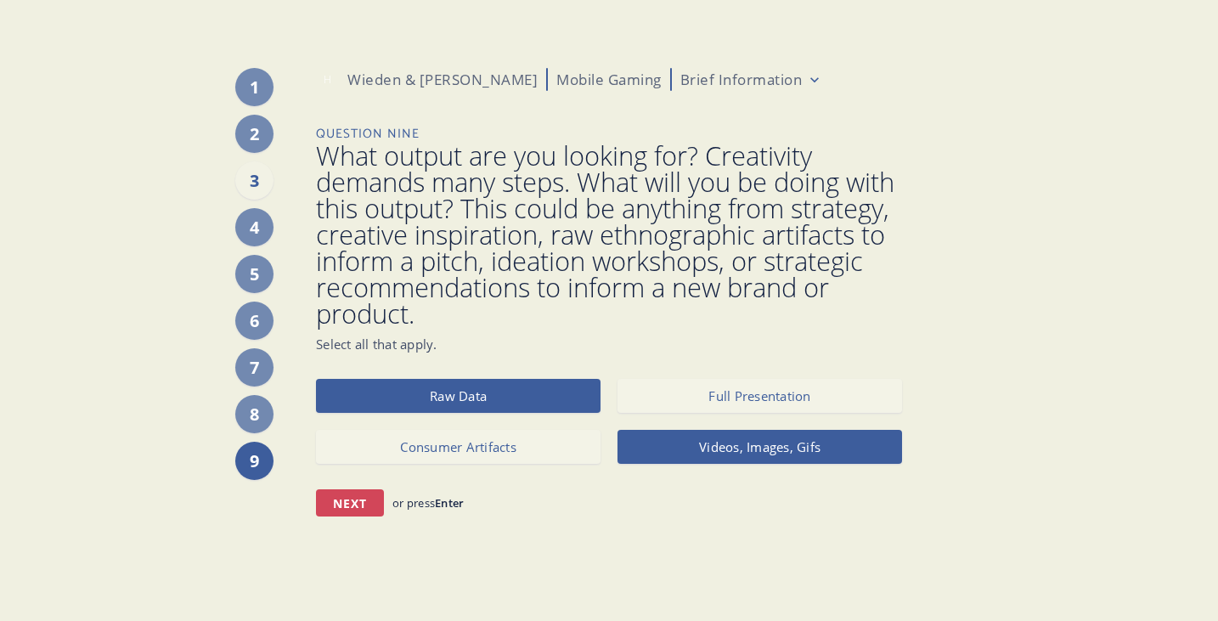
click at [353, 501] on button "Next" at bounding box center [350, 502] width 68 height 27
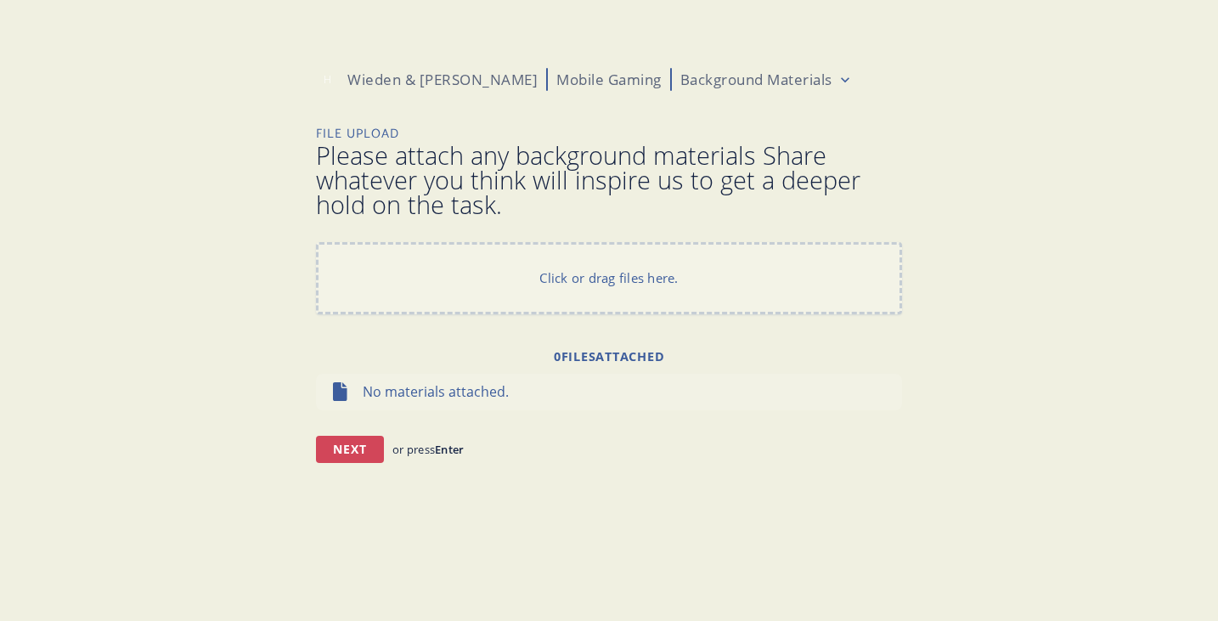
click at [340, 458] on button "Next" at bounding box center [350, 449] width 68 height 27
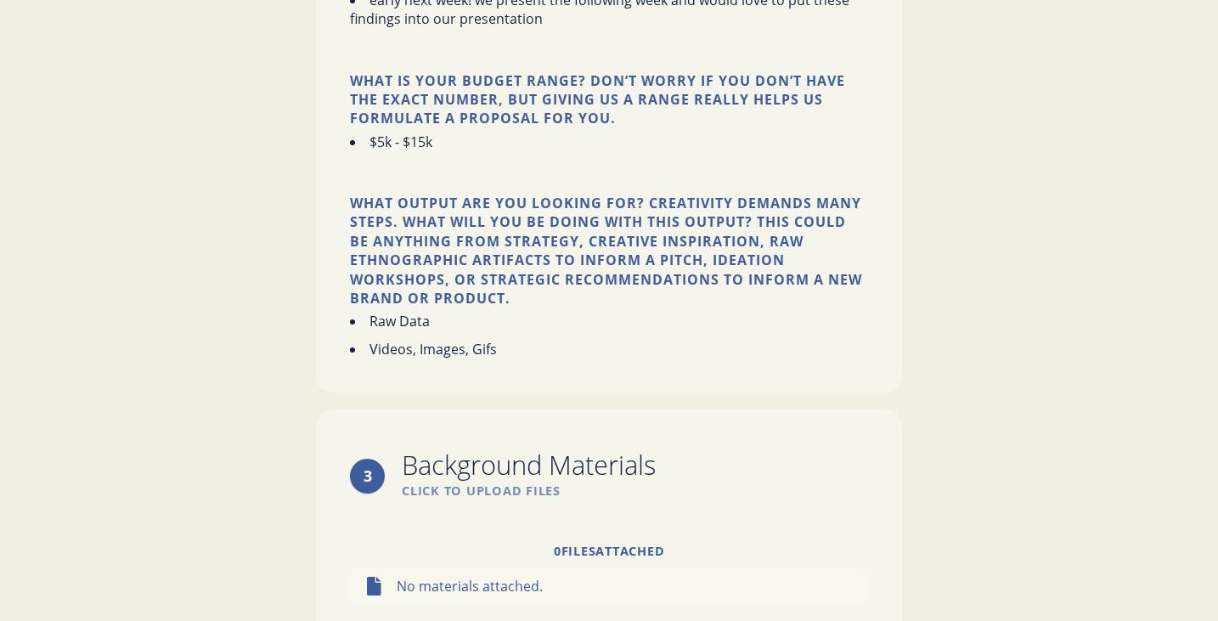
scroll to position [1840, 0]
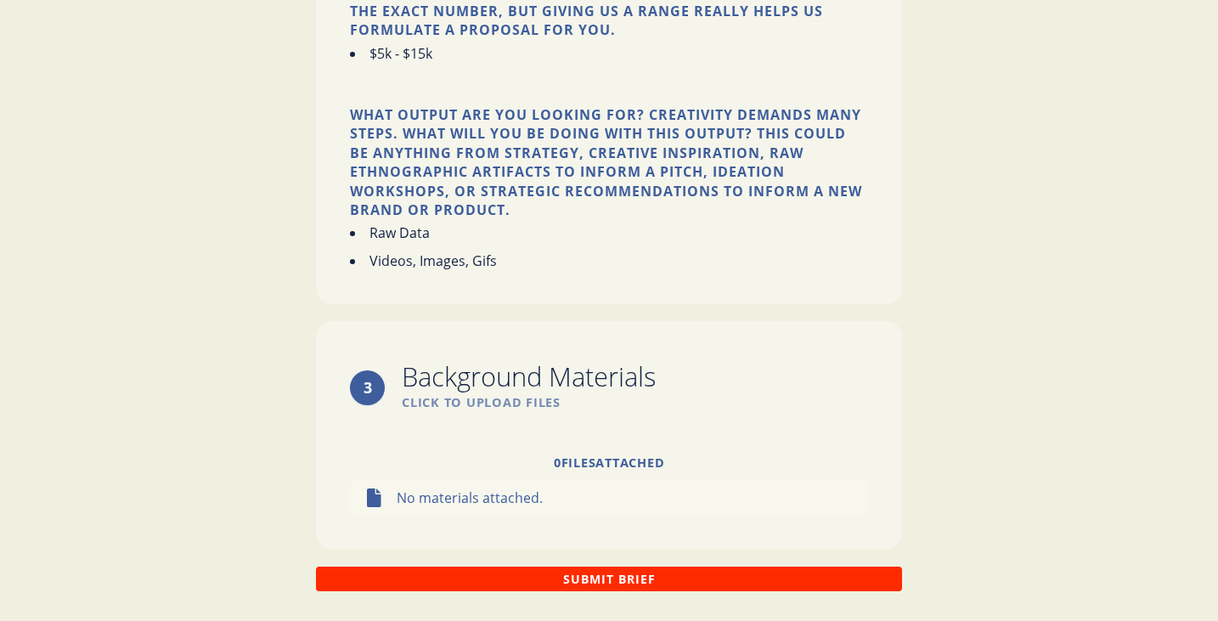
click at [627, 566] on button "Submit Brief" at bounding box center [609, 578] width 586 height 25
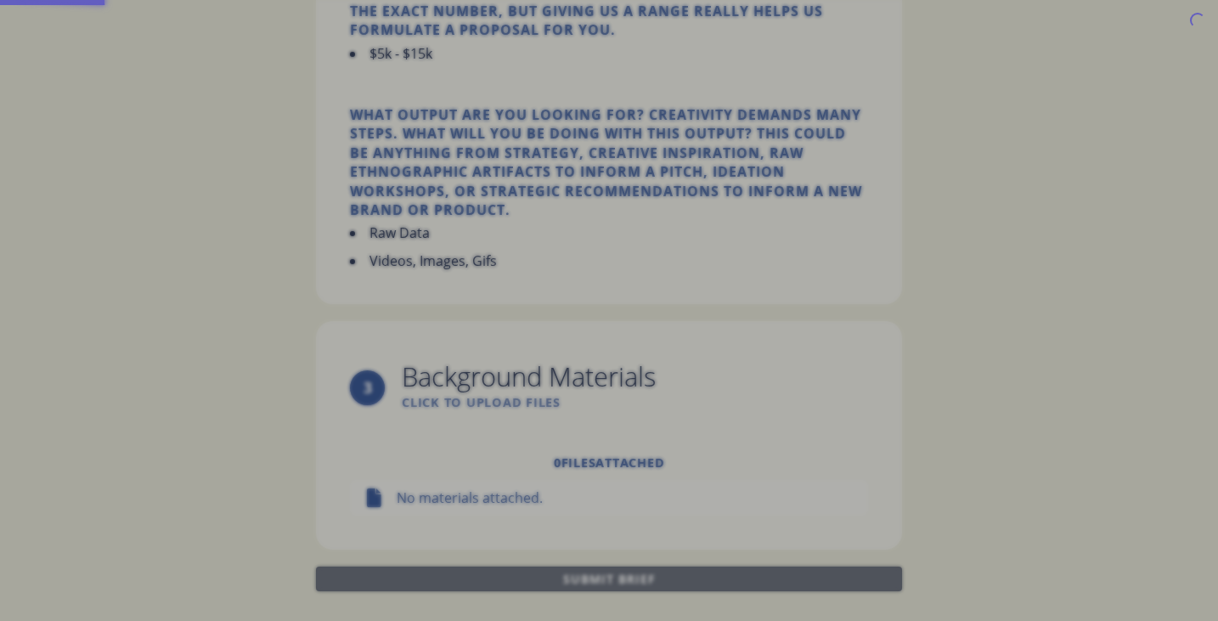
scroll to position [0, 0]
